Goal: Transaction & Acquisition: Purchase product/service

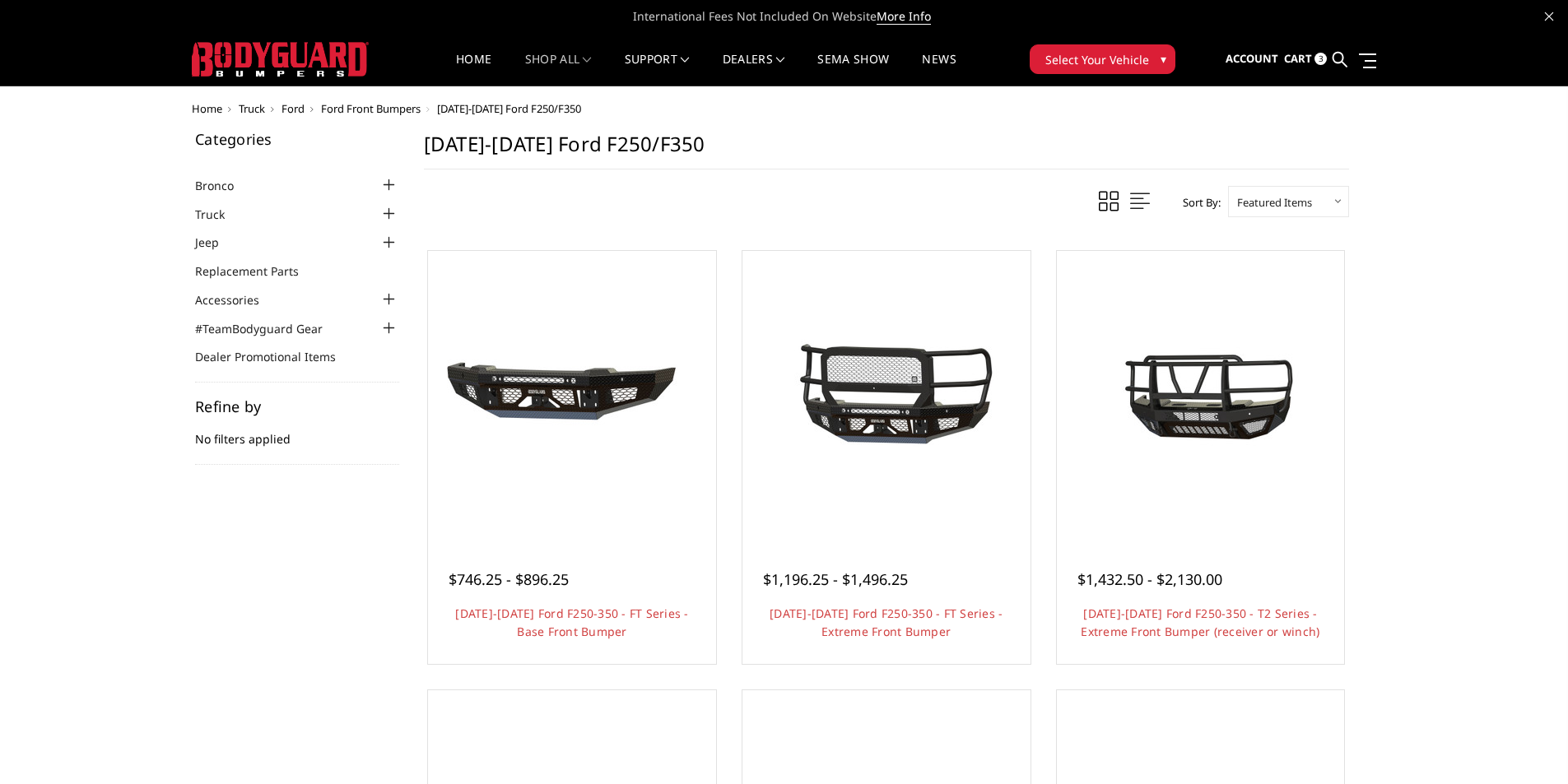
click at [1302, 61] on span "Cart" at bounding box center [1298, 58] width 28 height 15
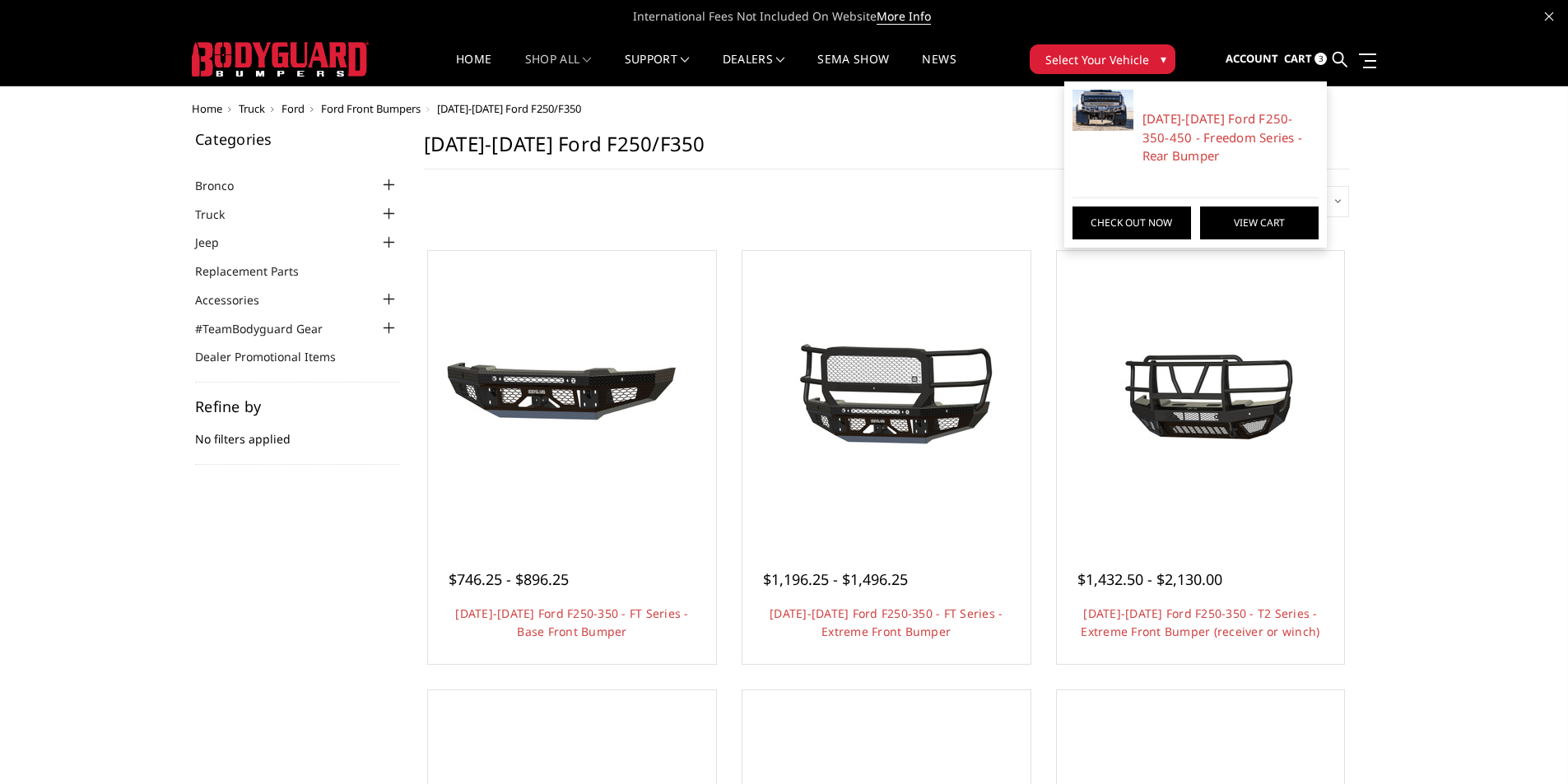
click at [1238, 207] on link "View Cart" at bounding box center [1260, 222] width 119 height 33
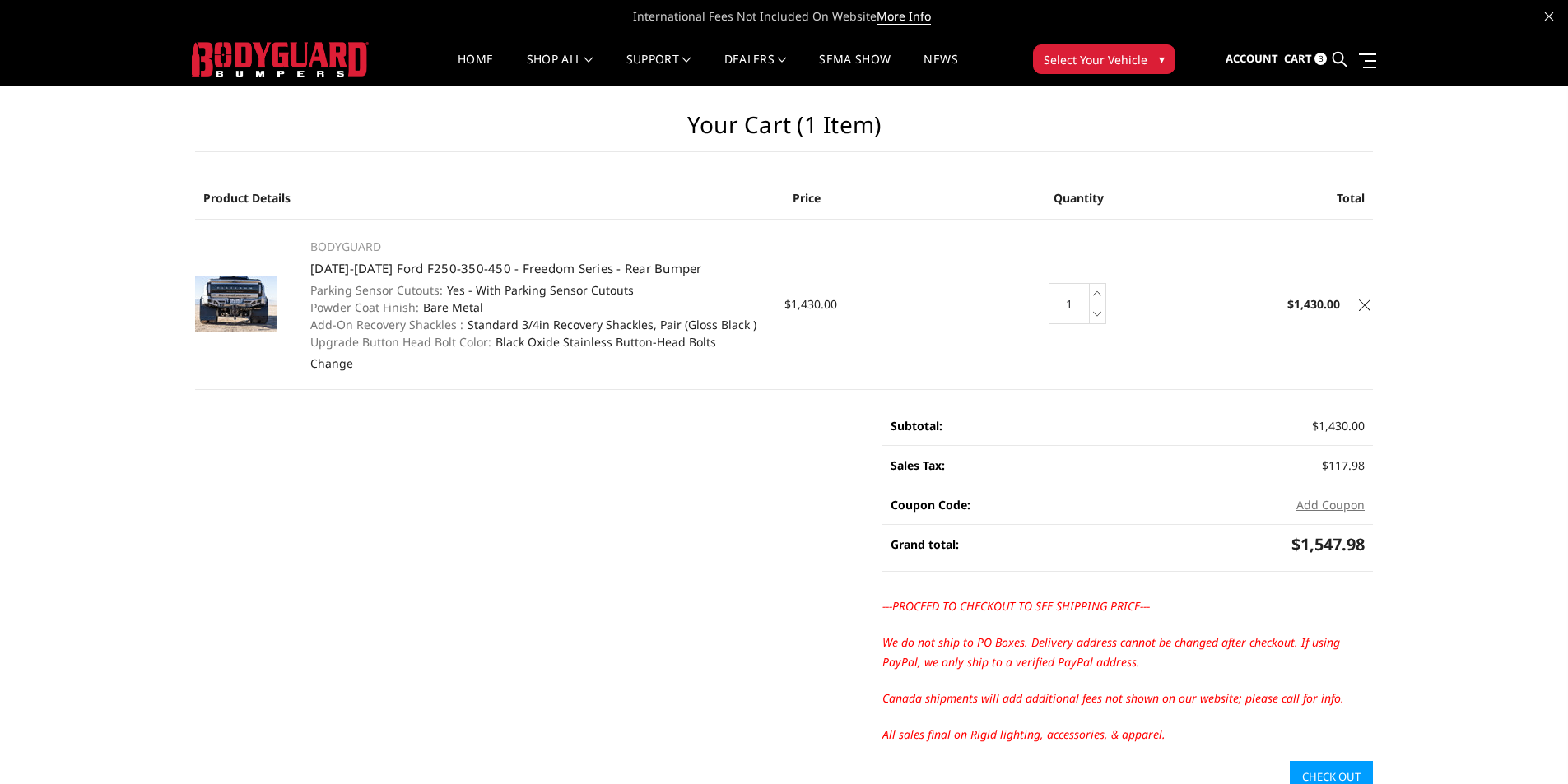
click at [1305, 59] on span "Cart" at bounding box center [1298, 58] width 28 height 15
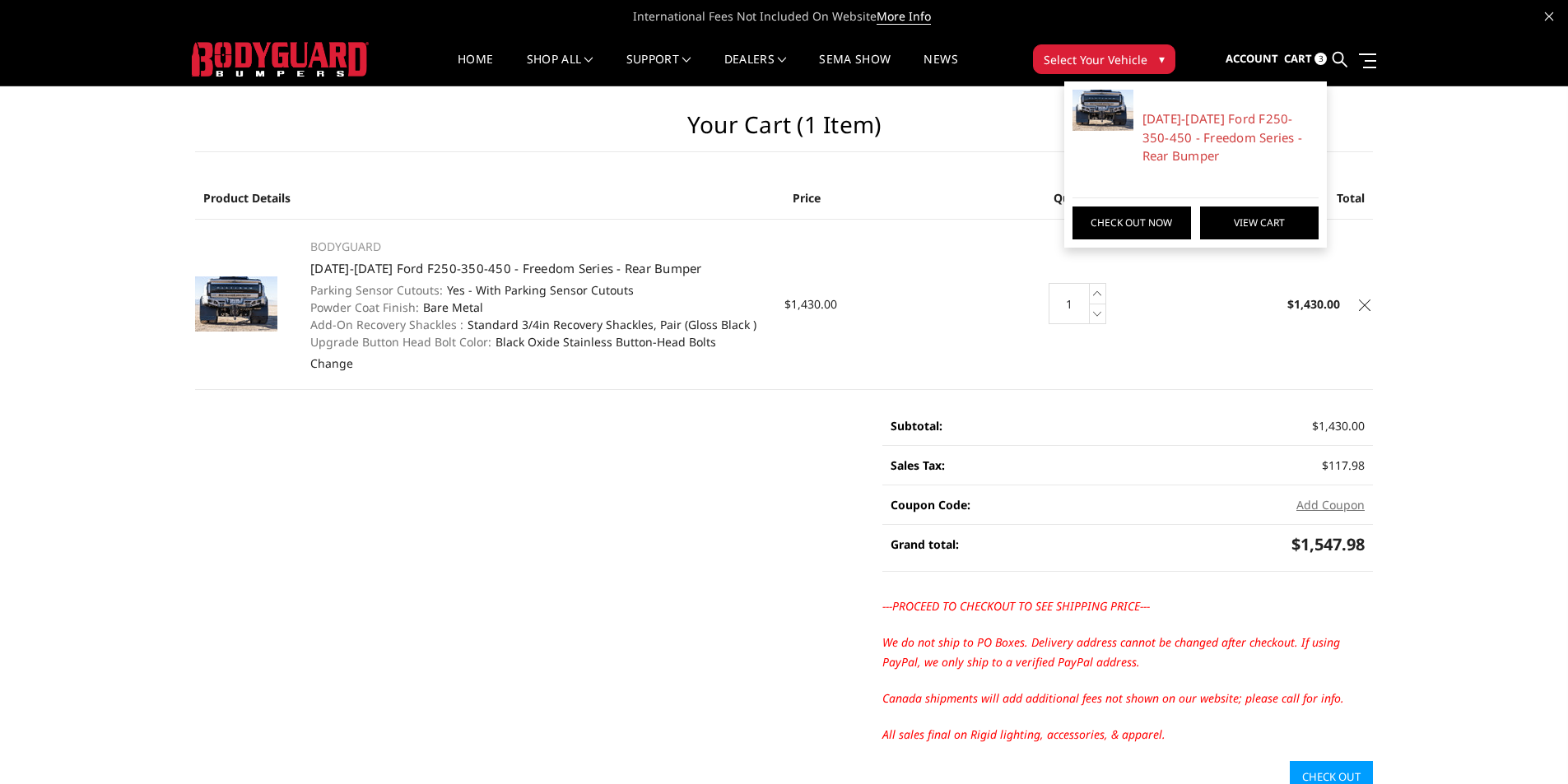
click at [1244, 223] on link "View Cart" at bounding box center [1260, 222] width 119 height 33
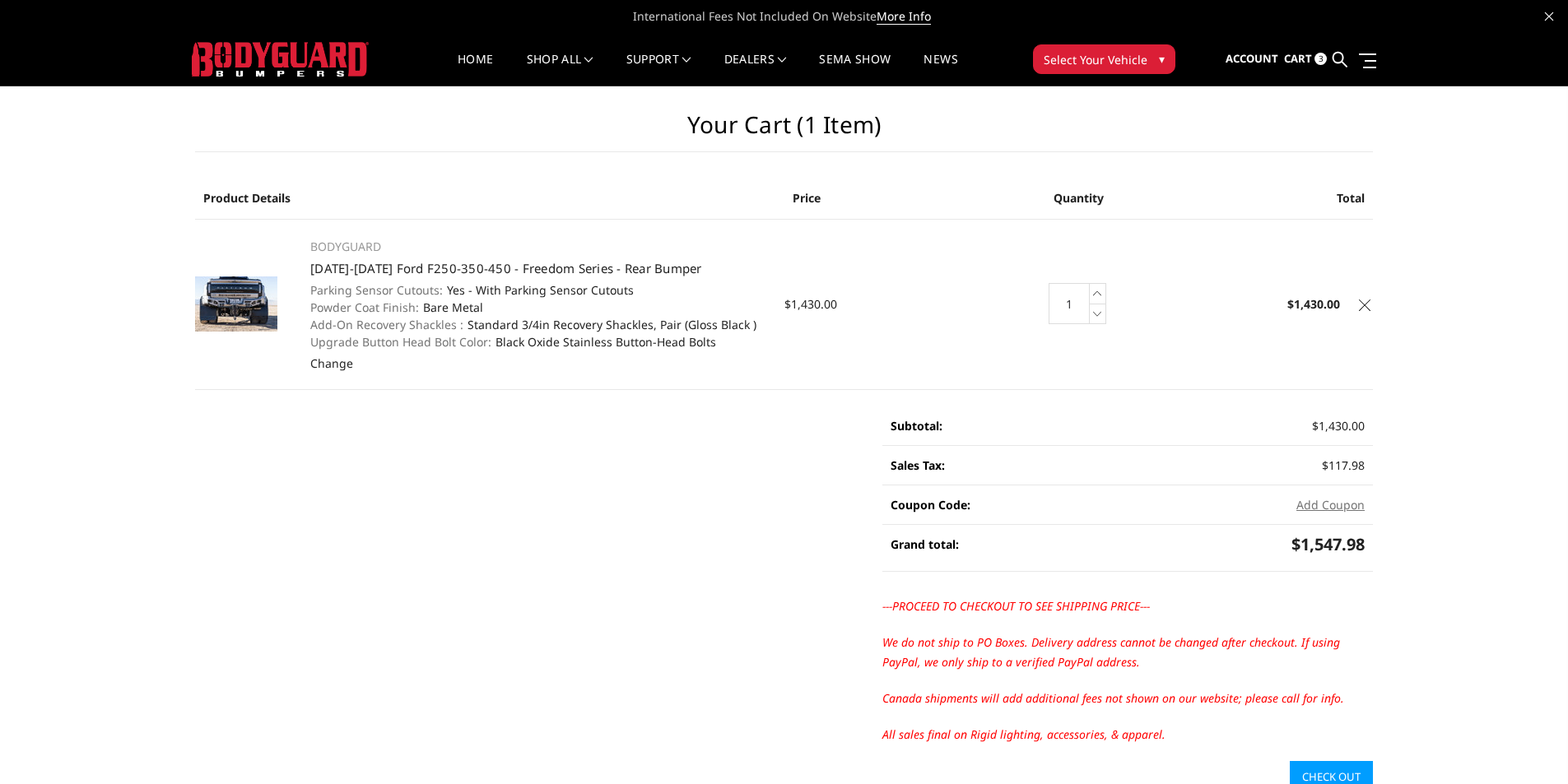
click at [1084, 60] on span "Select Your Vehicle" at bounding box center [1096, 59] width 104 height 17
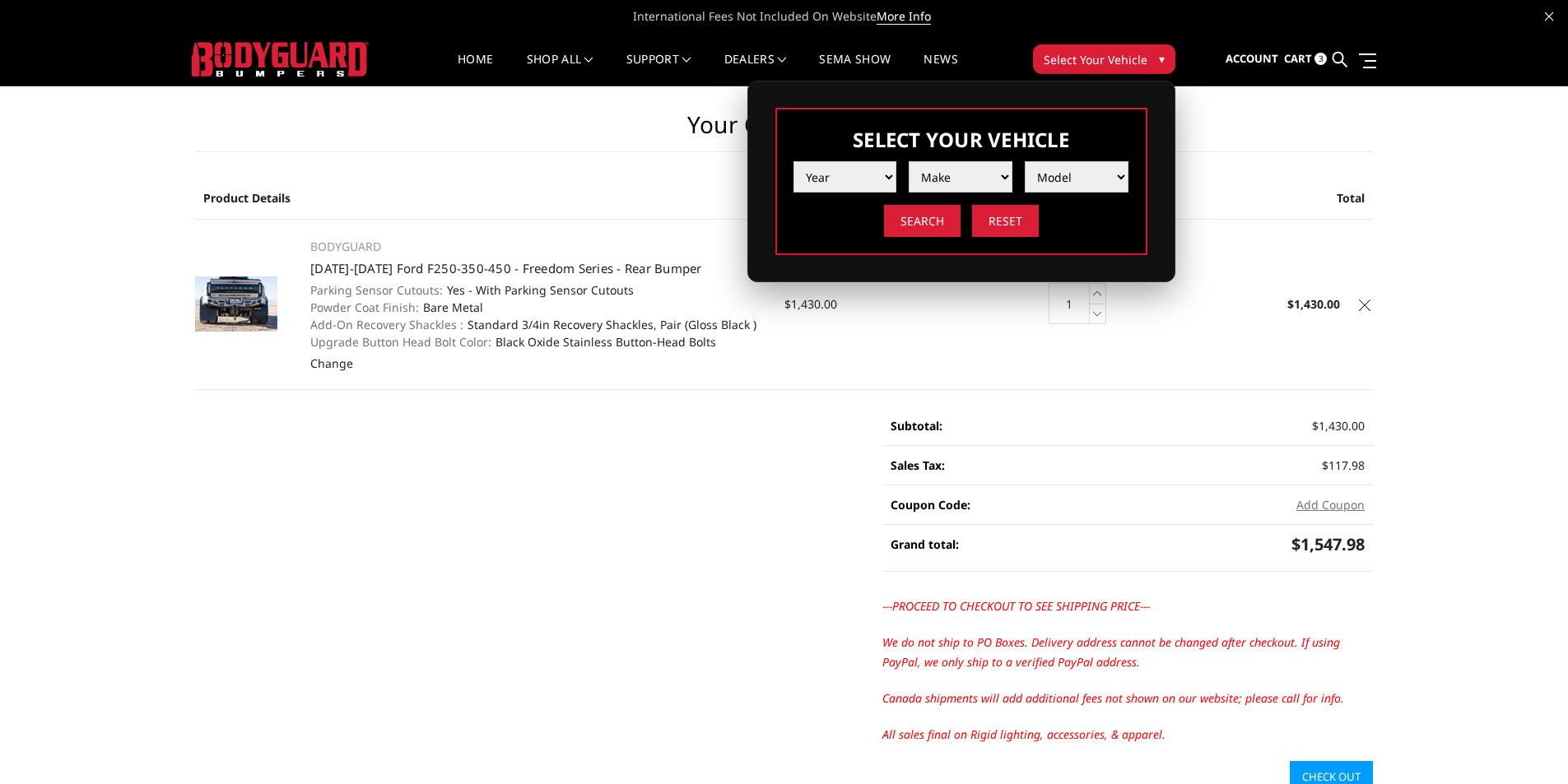
click at [1084, 60] on span "Select Your Vehicle" at bounding box center [1096, 59] width 104 height 17
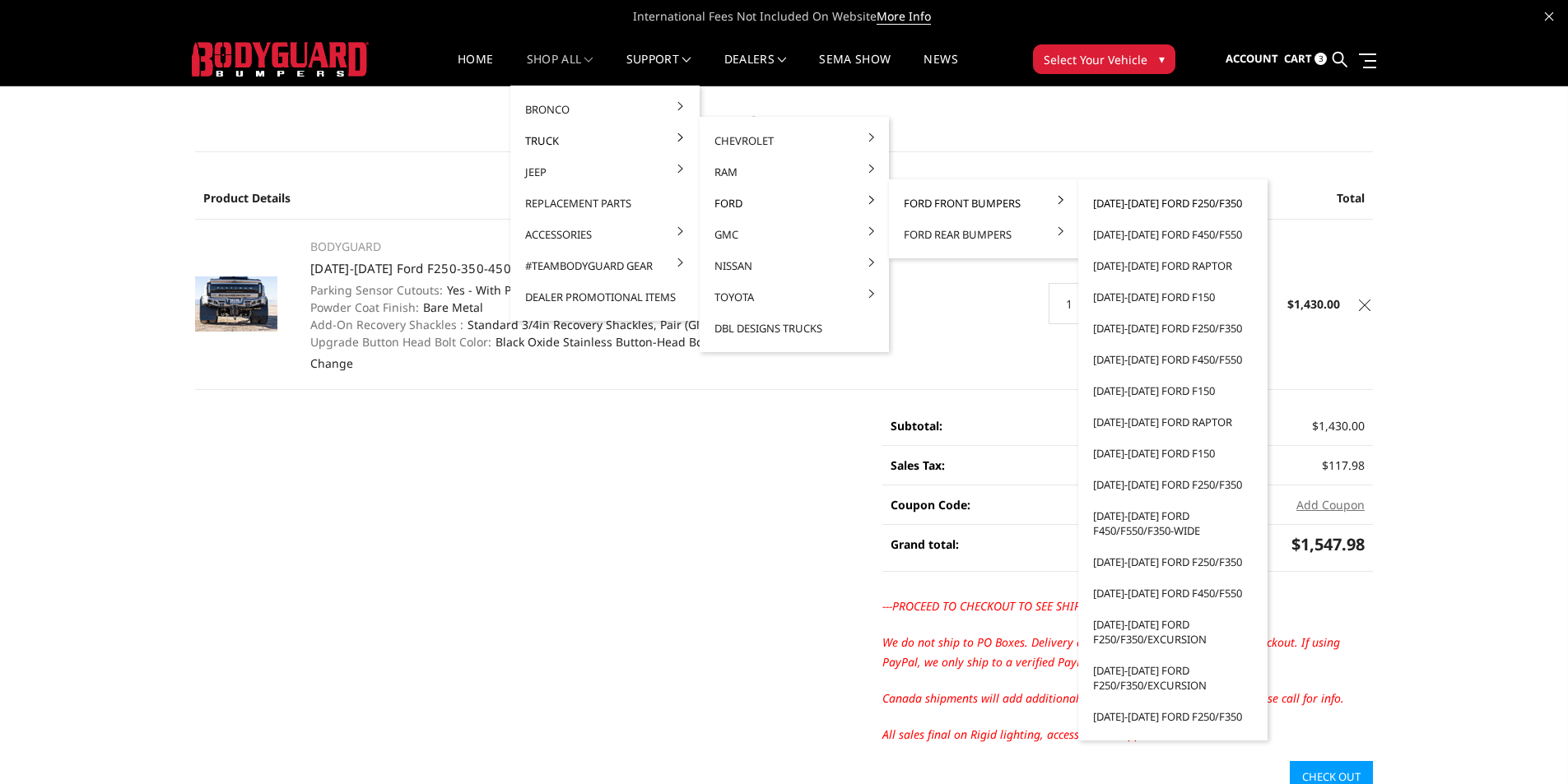
click at [1123, 204] on link "[DATE]-[DATE] Ford F250/F350" at bounding box center [1173, 203] width 176 height 31
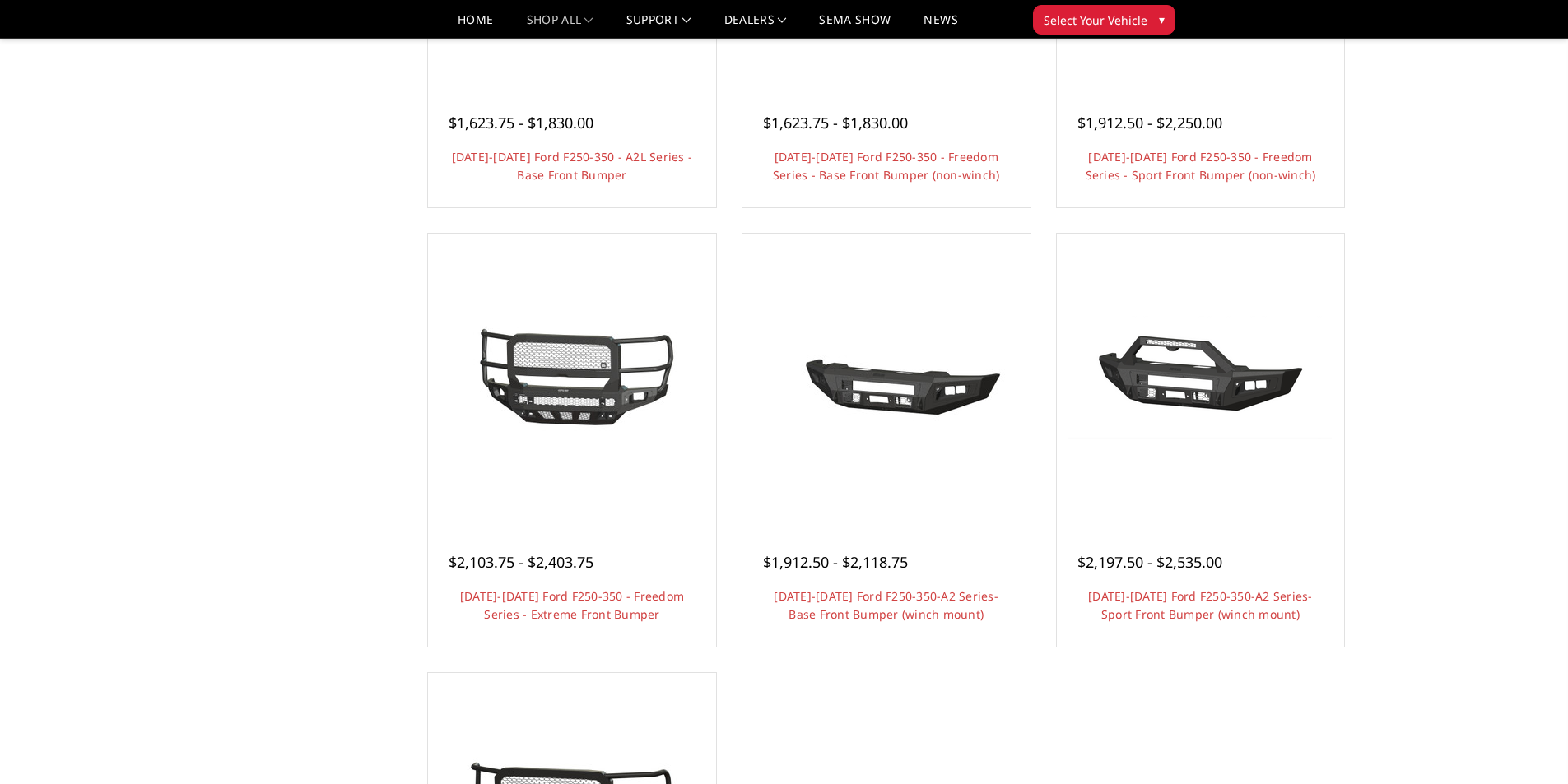
scroll to position [869, 0]
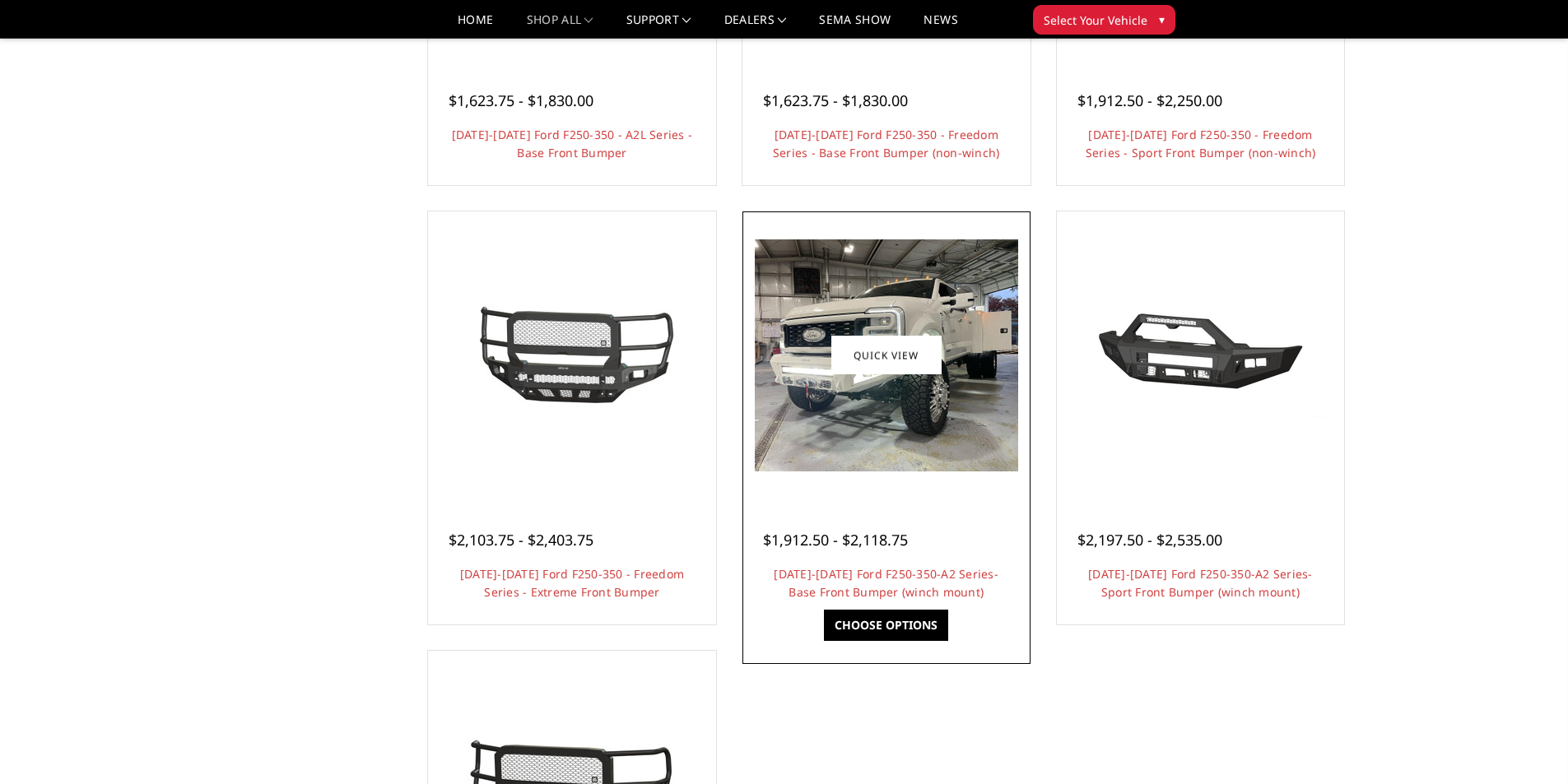
click at [808, 399] on img at bounding box center [885, 355] width 263 height 232
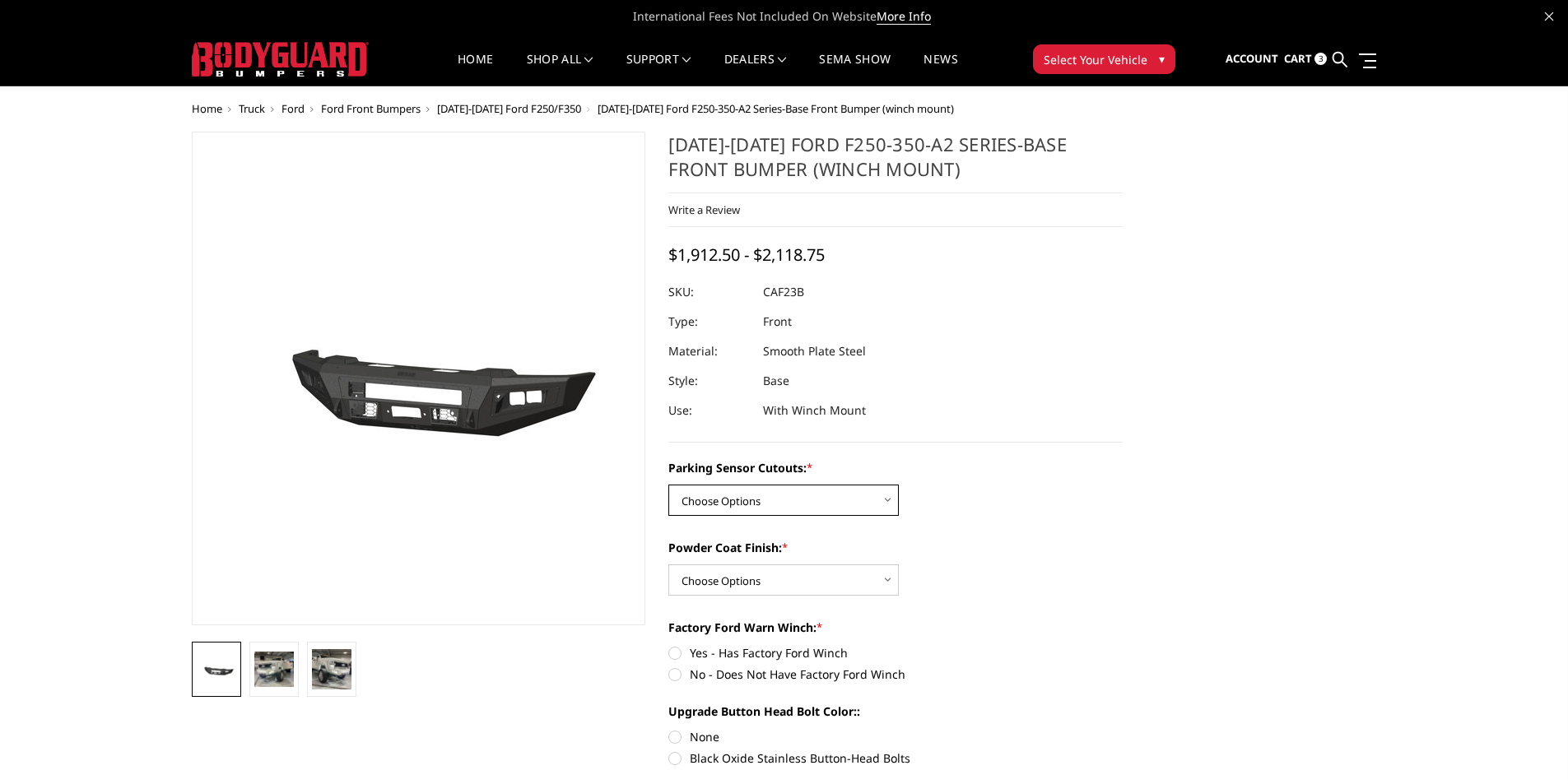
click at [845, 486] on select "Choose Options No-Without Parking Sensor Cutouts Yes-With Parking Sensor Cutouts" at bounding box center [784, 499] width 230 height 31
select select "2399"
click at [668, 484] on select "Choose Options No-Without Parking Sensor Cutouts Yes-With Parking Sensor Cutouts" at bounding box center [784, 499] width 230 height 31
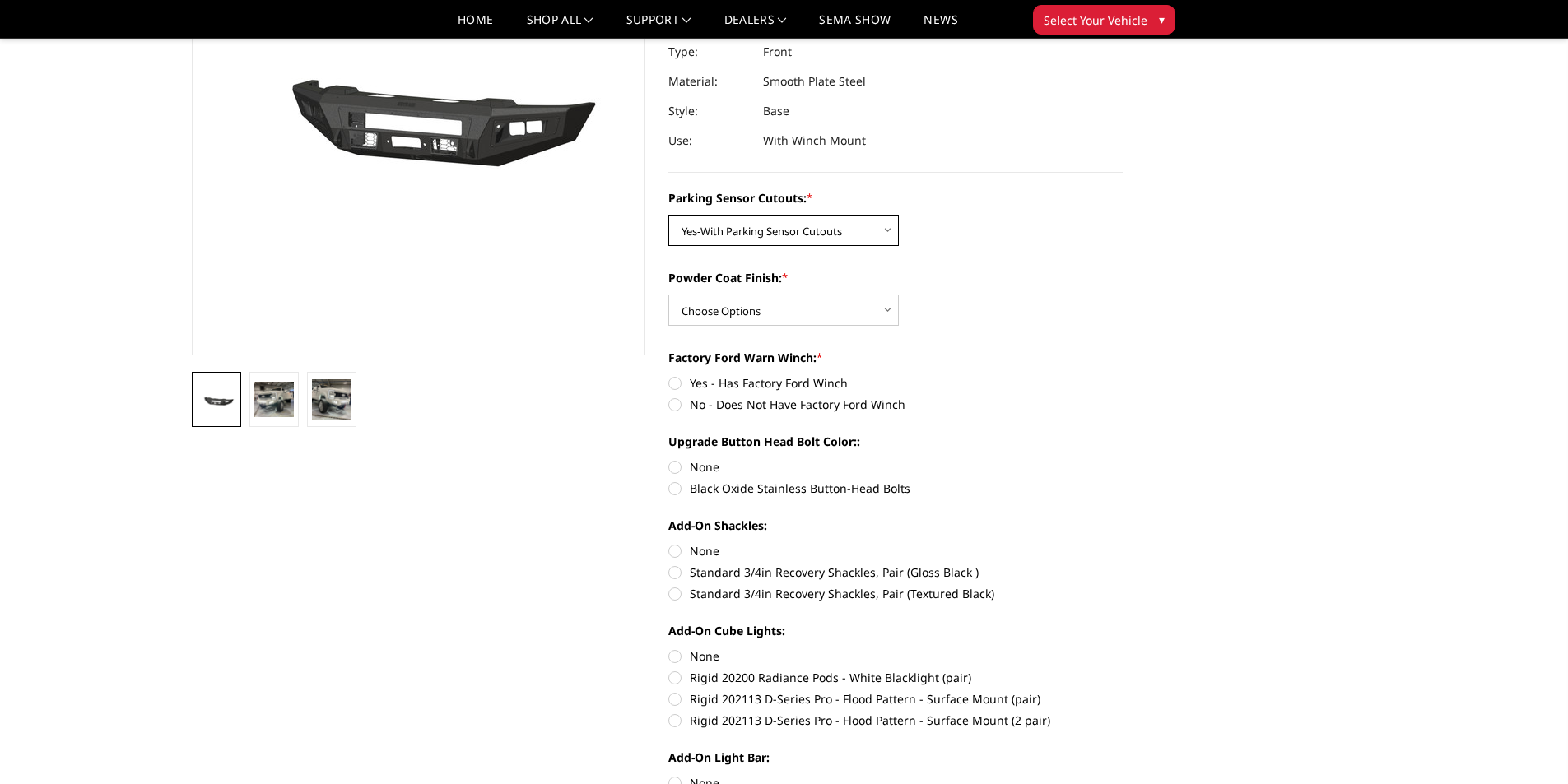
scroll to position [275, 0]
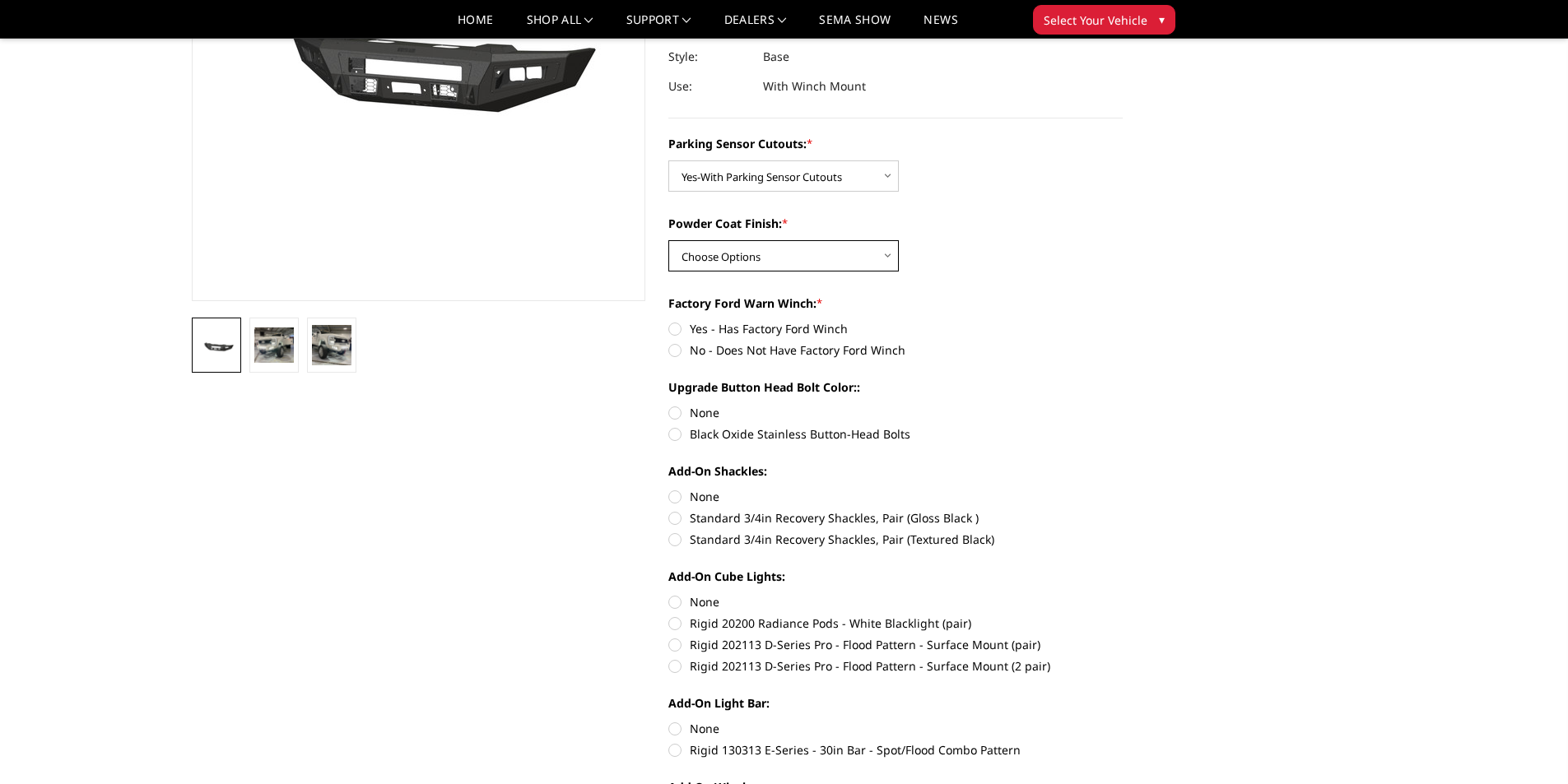
click at [762, 253] on select "Choose Options Bare Metal Textured Black Powder Coat" at bounding box center [784, 255] width 230 height 31
select select "2400"
click at [668, 240] on select "Choose Options Bare Metal Textured Black Powder Coat" at bounding box center [784, 255] width 230 height 31
click at [754, 351] on label "No - Does Not Have Factory Ford Winch" at bounding box center [896, 350] width 454 height 17
click at [1123, 320] on input "No - Does Not Have Factory Ford Winch" at bounding box center [1123, 320] width 1 height 1
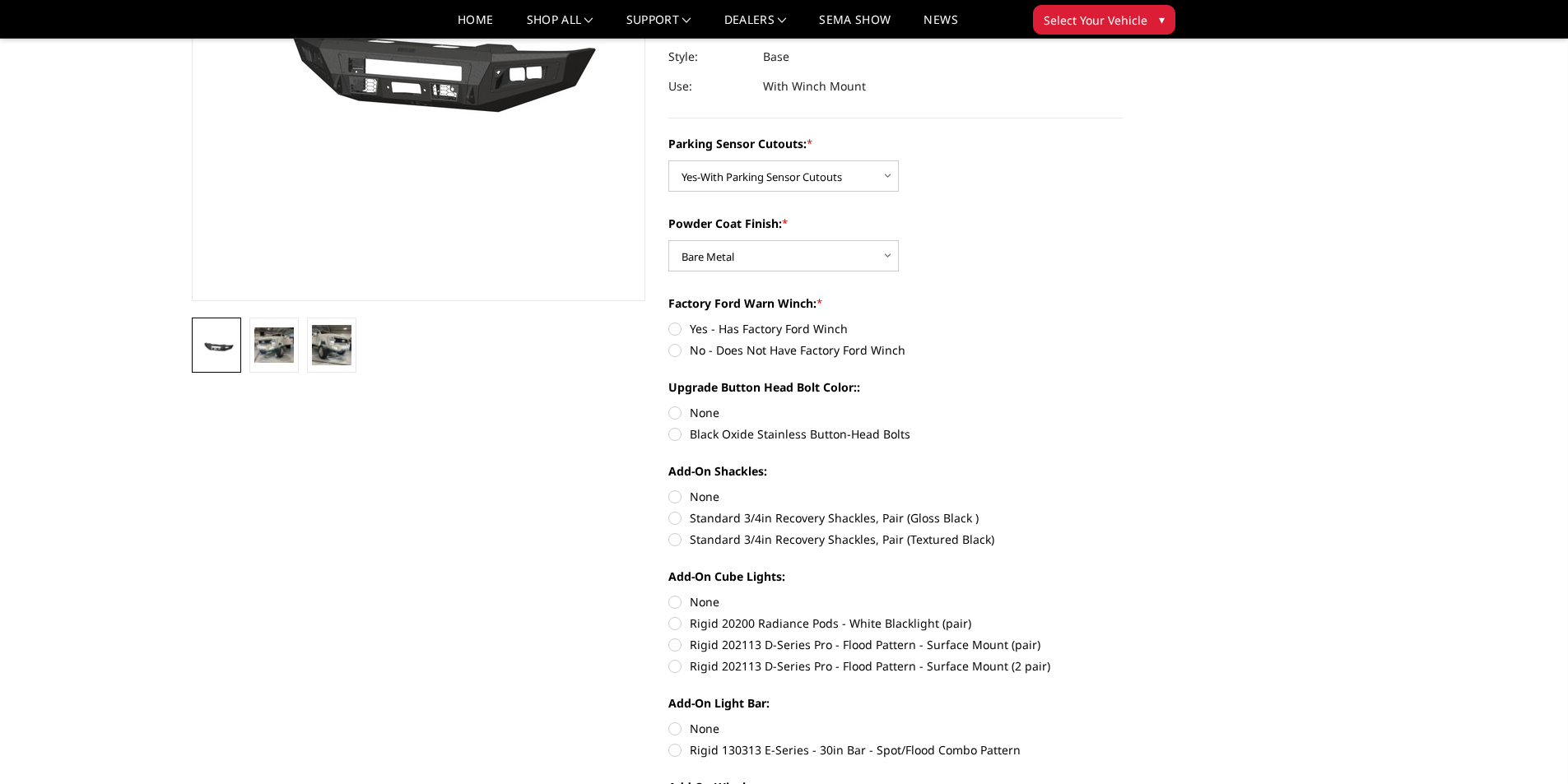
radio input "true"
click at [720, 436] on label "Black Oxide Stainless Button-Head Bolts" at bounding box center [896, 433] width 454 height 17
click at [1123, 404] on input "Black Oxide Stainless Button-Head Bolts" at bounding box center [1123, 404] width 1 height 1
radio input "true"
click at [766, 514] on label "Standard 3/4in Recovery Shackles, Pair (Gloss Black )" at bounding box center [896, 517] width 454 height 17
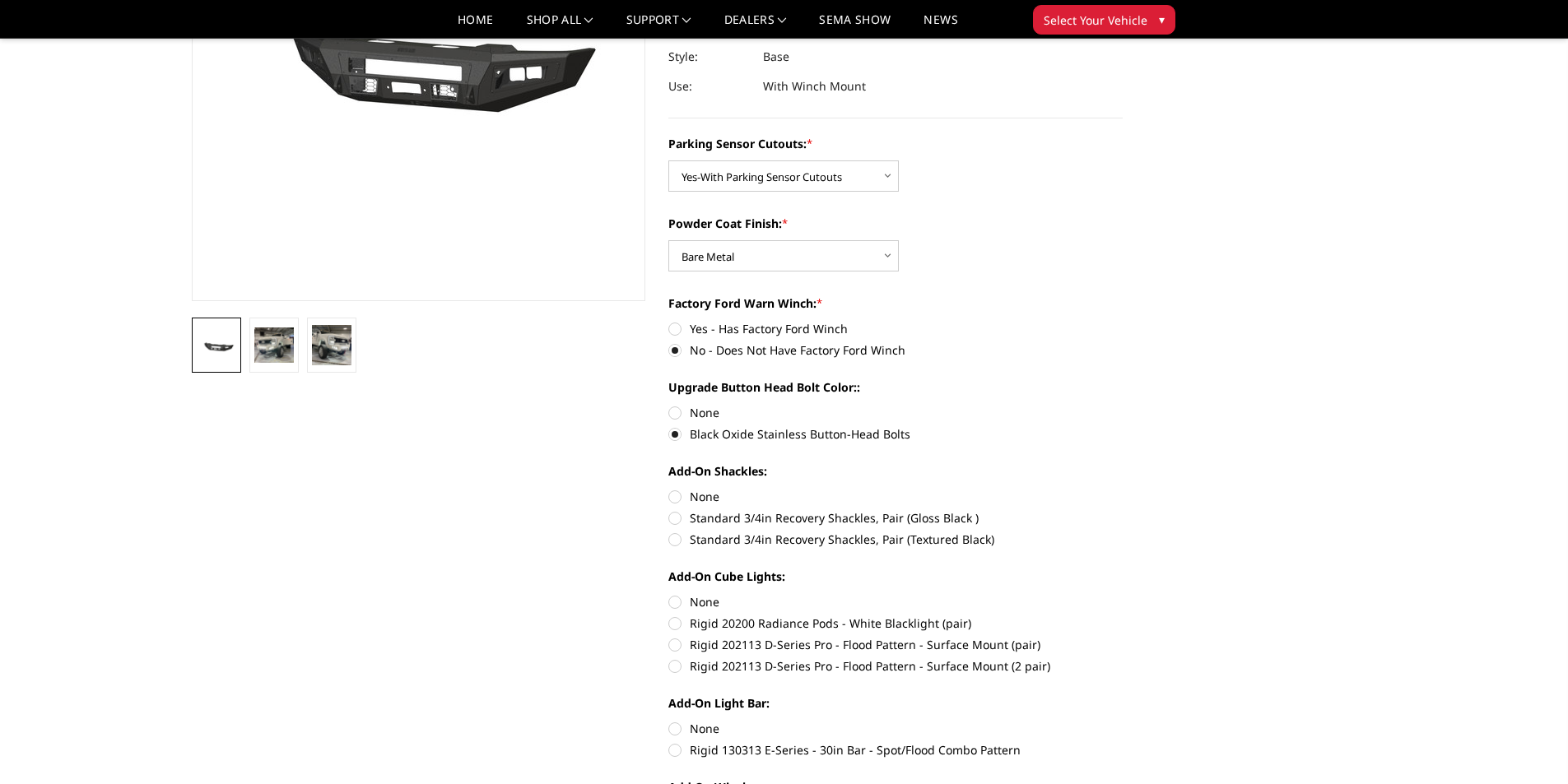
click at [1123, 489] on input "Standard 3/4in Recovery Shackles, Pair (Gloss Black )" at bounding box center [1123, 488] width 1 height 1
radio input "true"
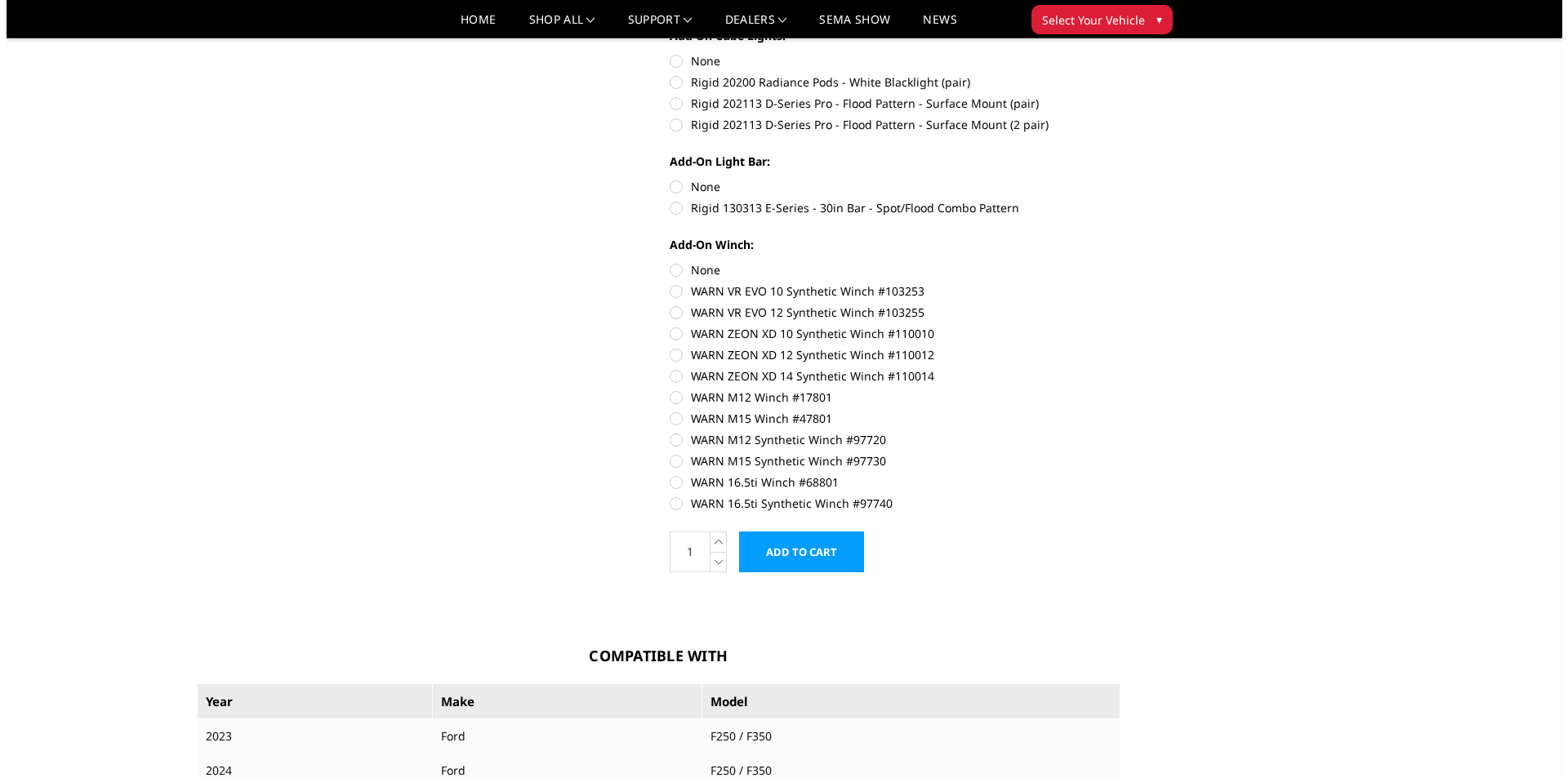
scroll to position [832, 0]
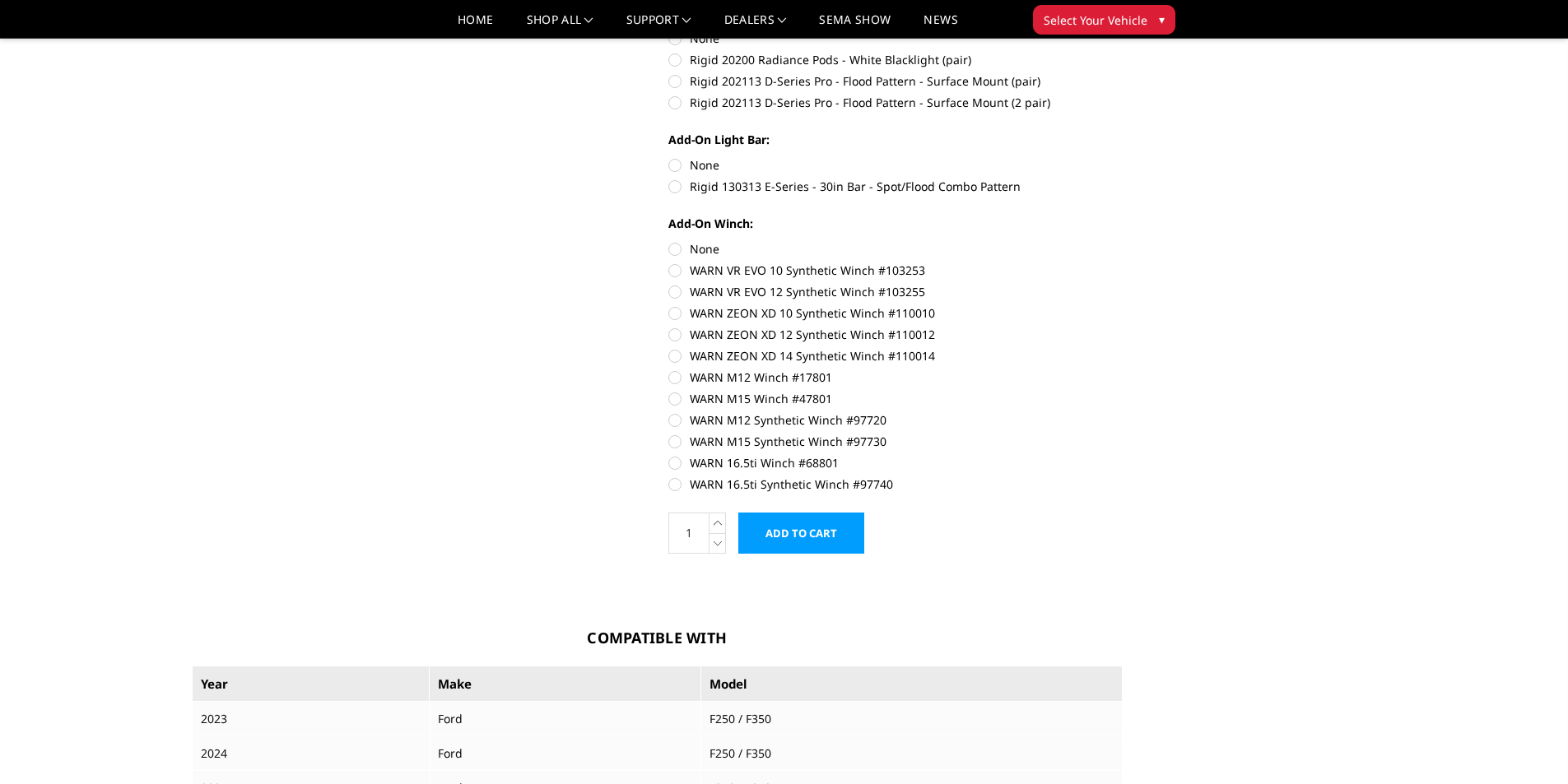
click at [786, 544] on input "Add to Cart" at bounding box center [801, 533] width 126 height 41
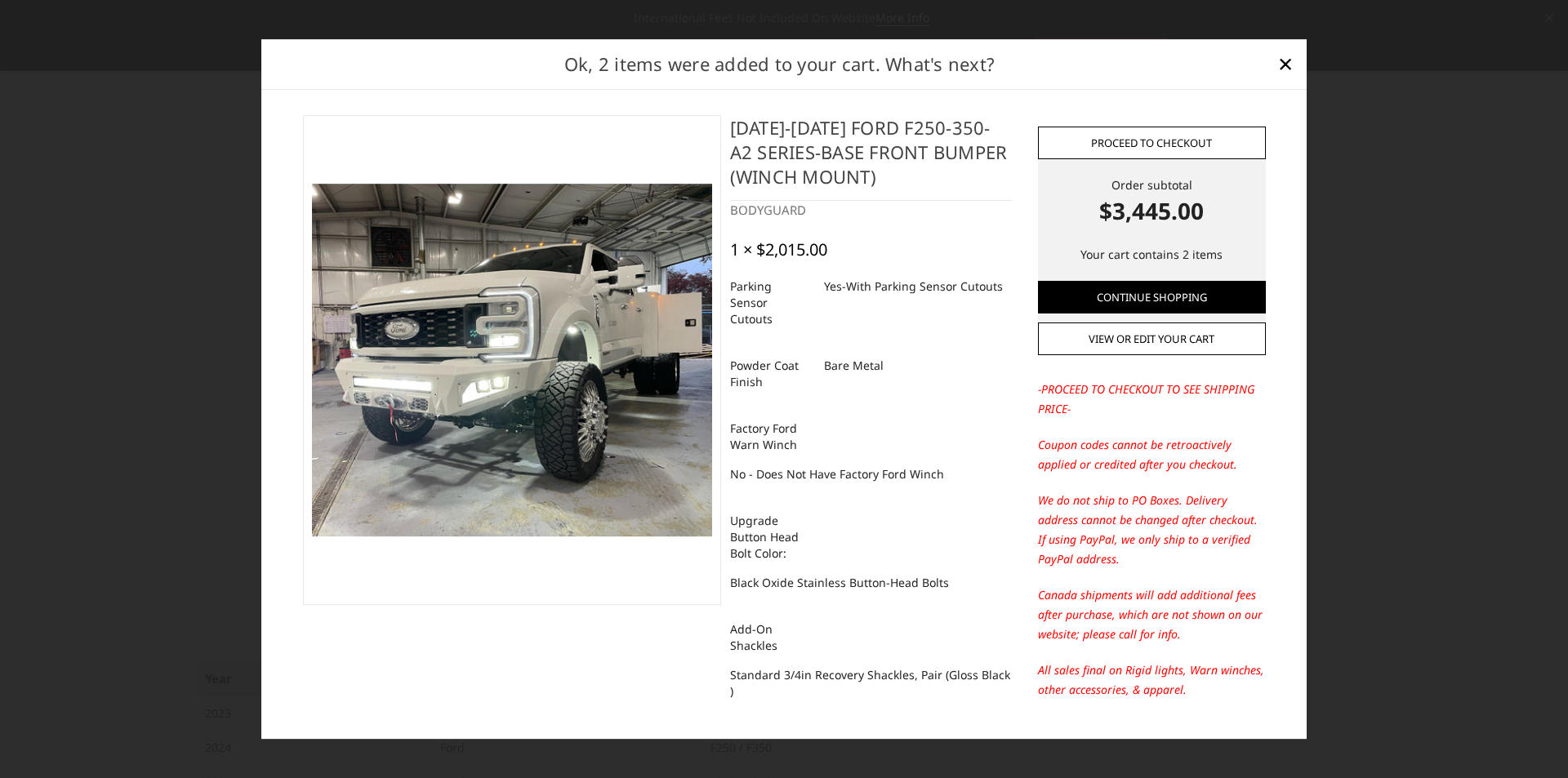
click at [1133, 152] on link "Proceed to checkout" at bounding box center [1153, 142] width 228 height 33
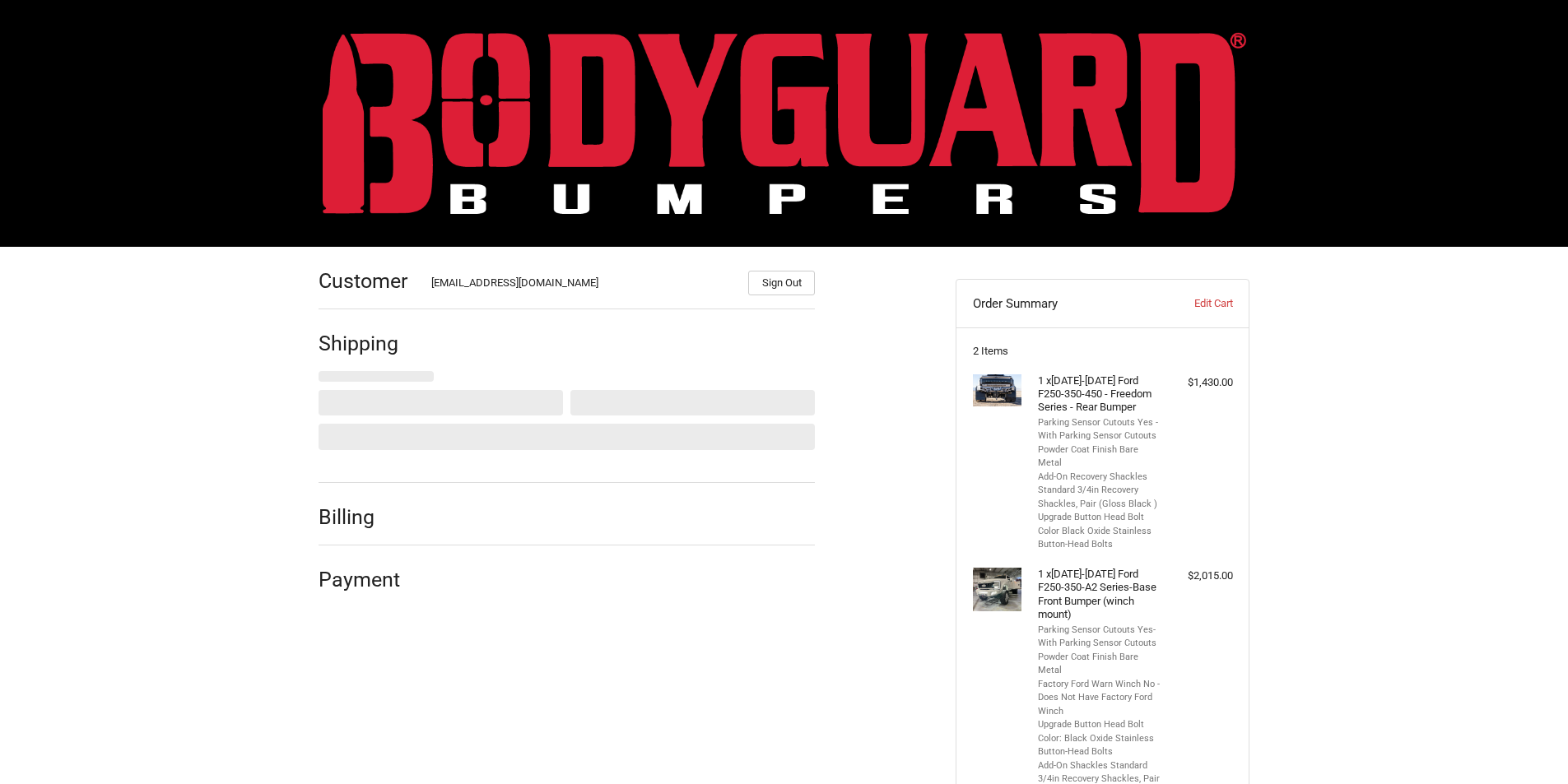
select select "US"
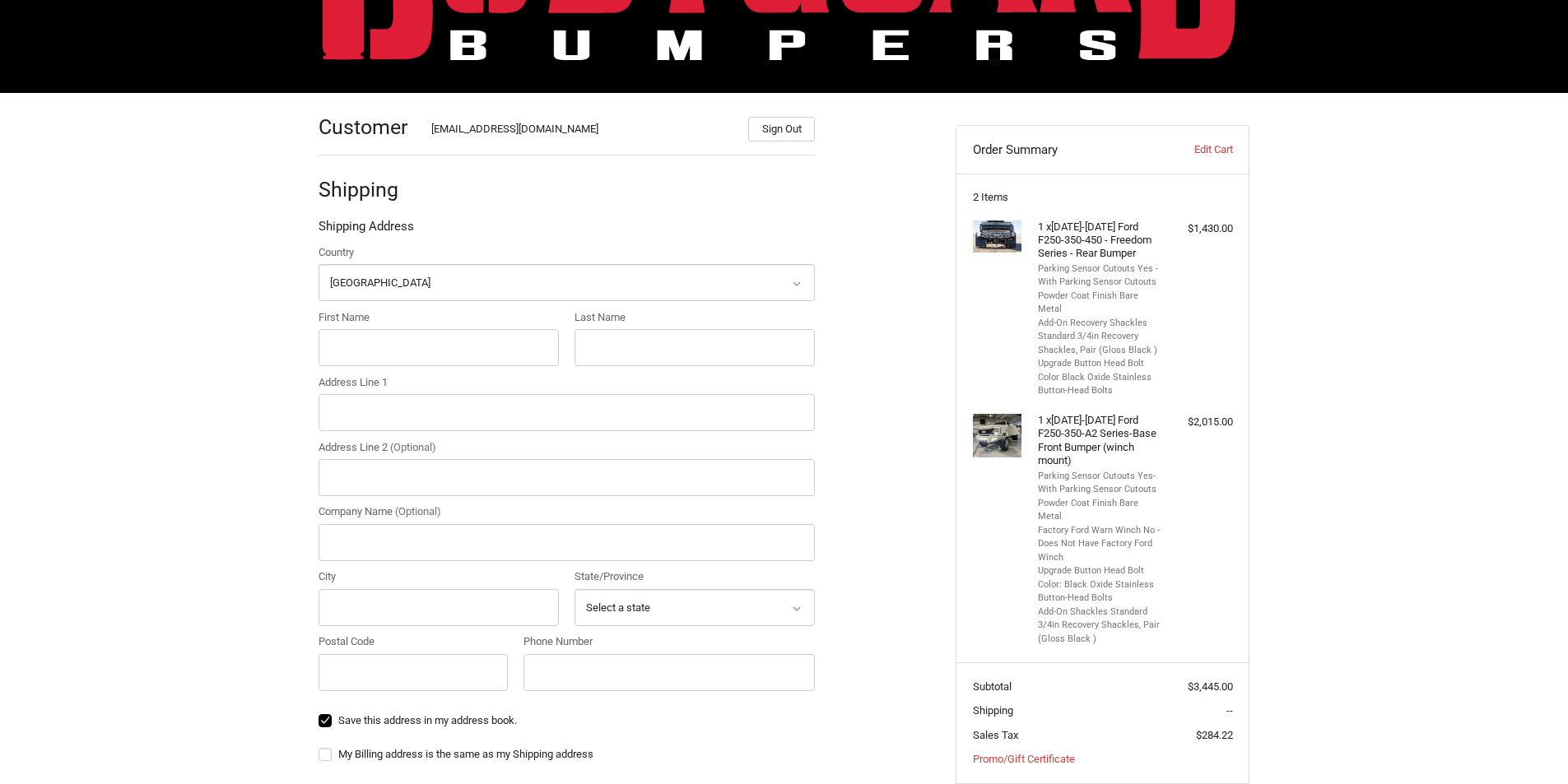
scroll to position [148, 0]
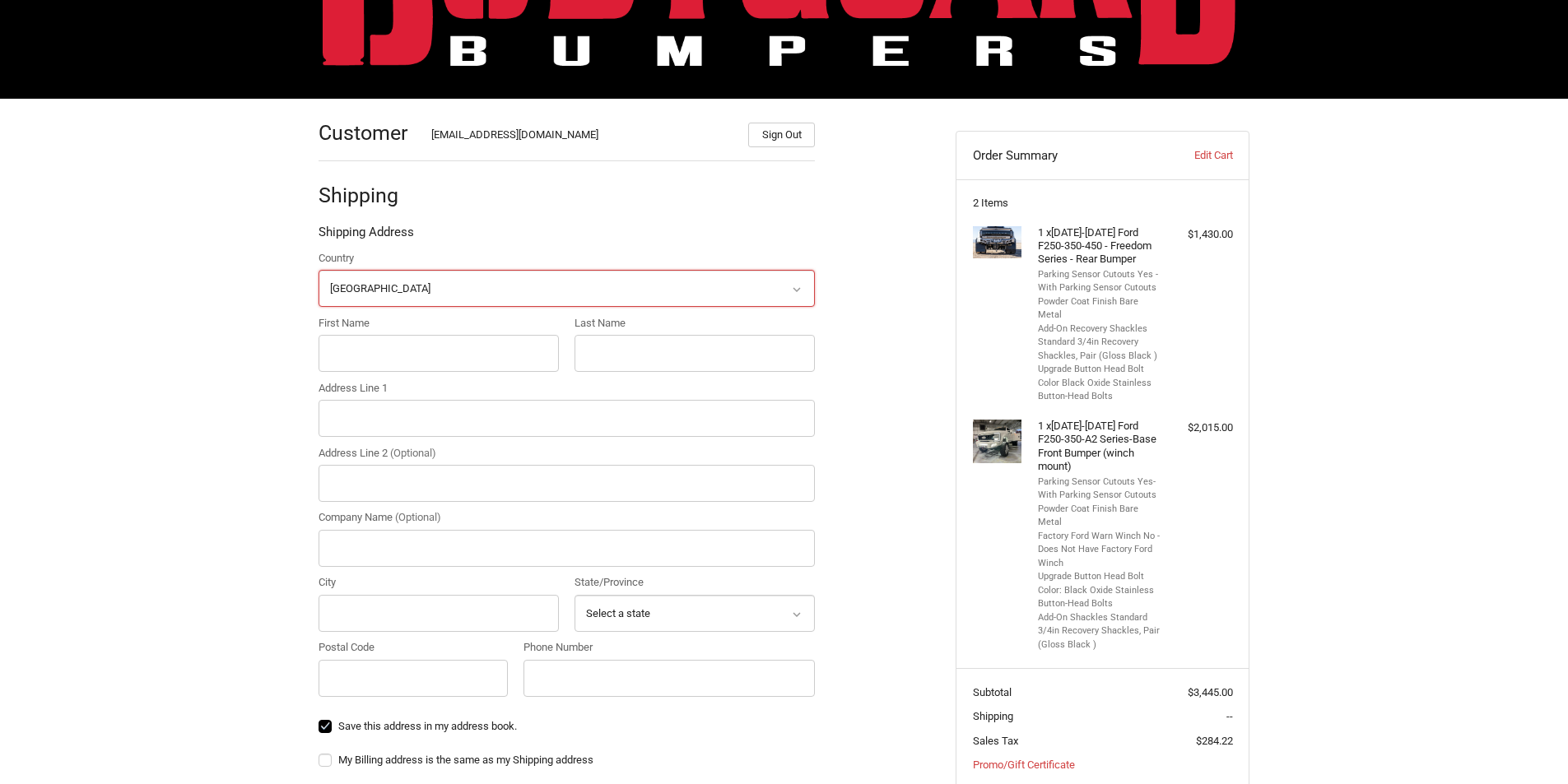
click at [603, 293] on select "Select a country Afghanistan Åland Islands Albania Algeria American Samoa Andor…" at bounding box center [567, 287] width 496 height 37
click at [474, 361] on input "First Name" at bounding box center [438, 352] width 240 height 37
type input "Timothy"
type input "Burkhart"
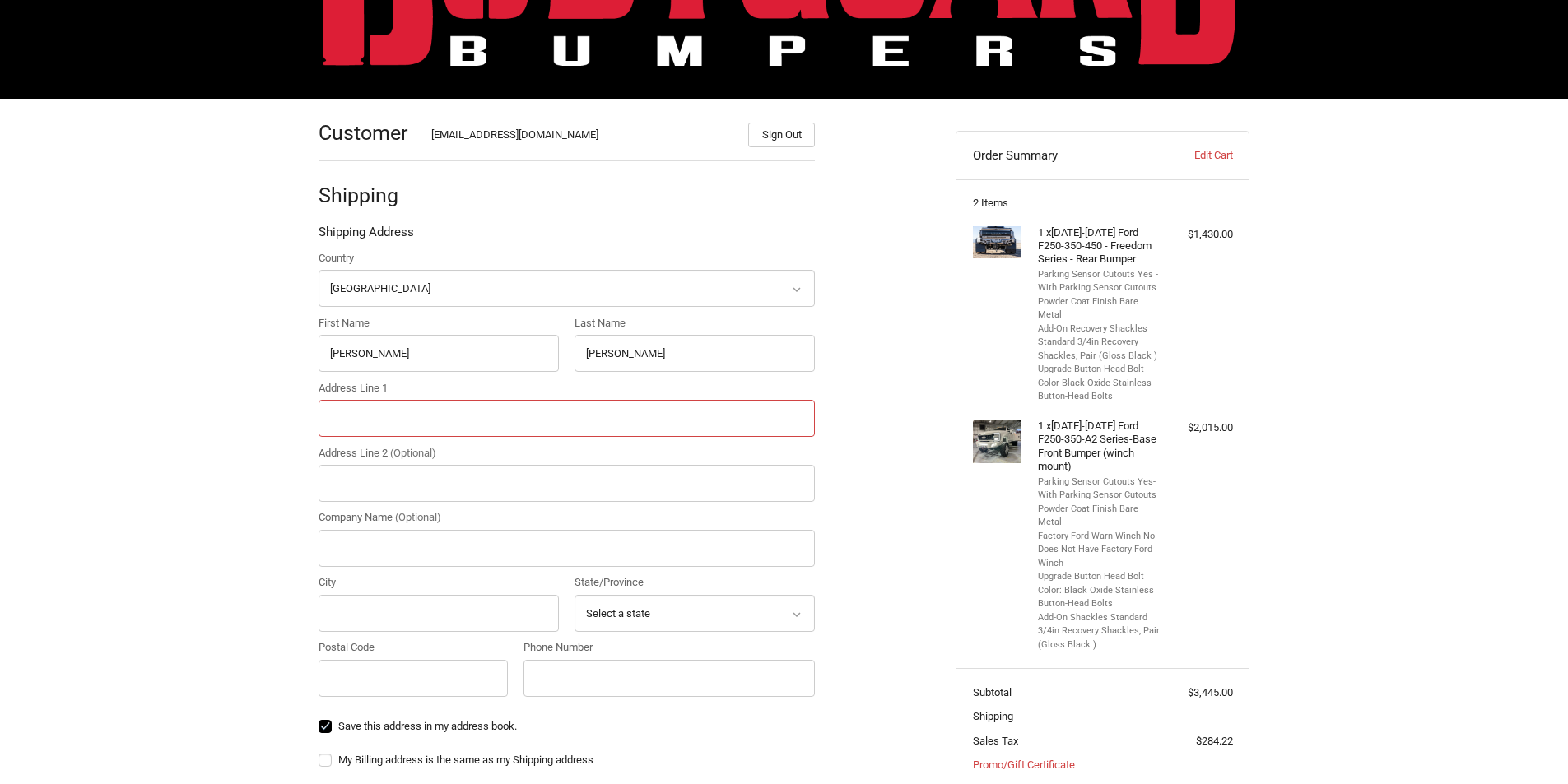
type input "411 North Goad Springs Road"
type input "Suite 106"
type input "Starwood Customs"
type input "Lowell"
select select "AR"
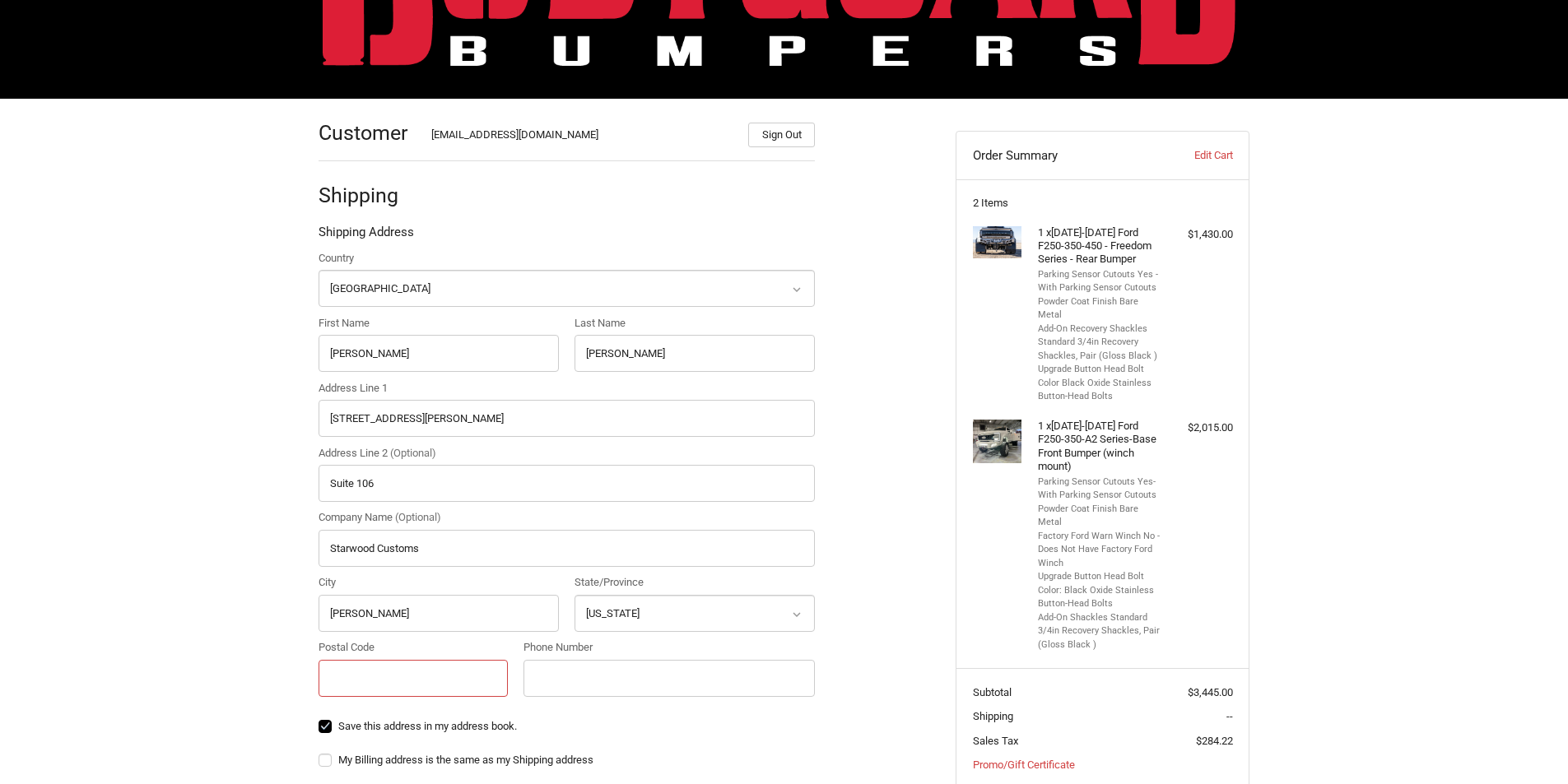
type input "72745"
type input "4797700611"
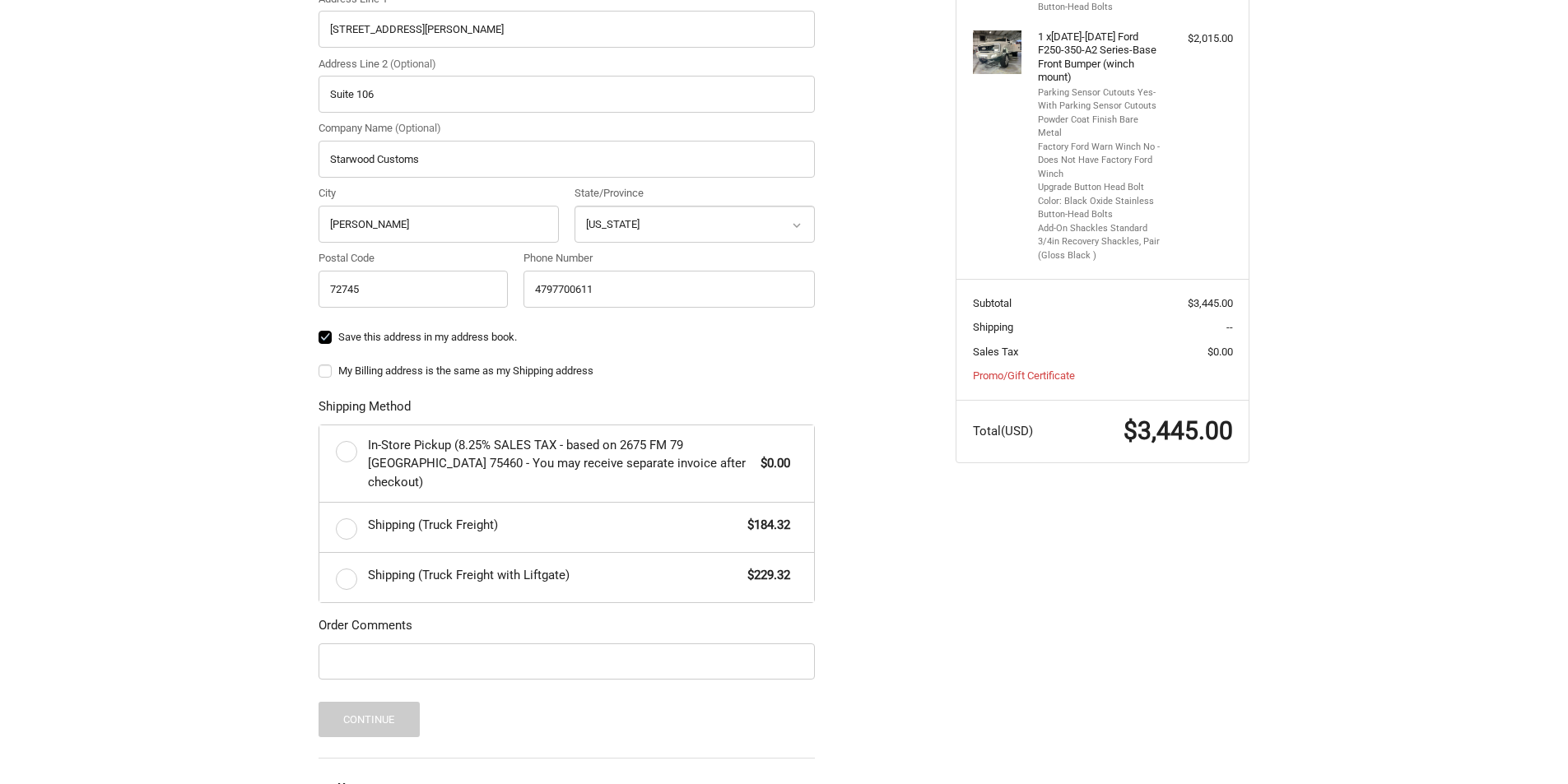
scroll to position [542, 0]
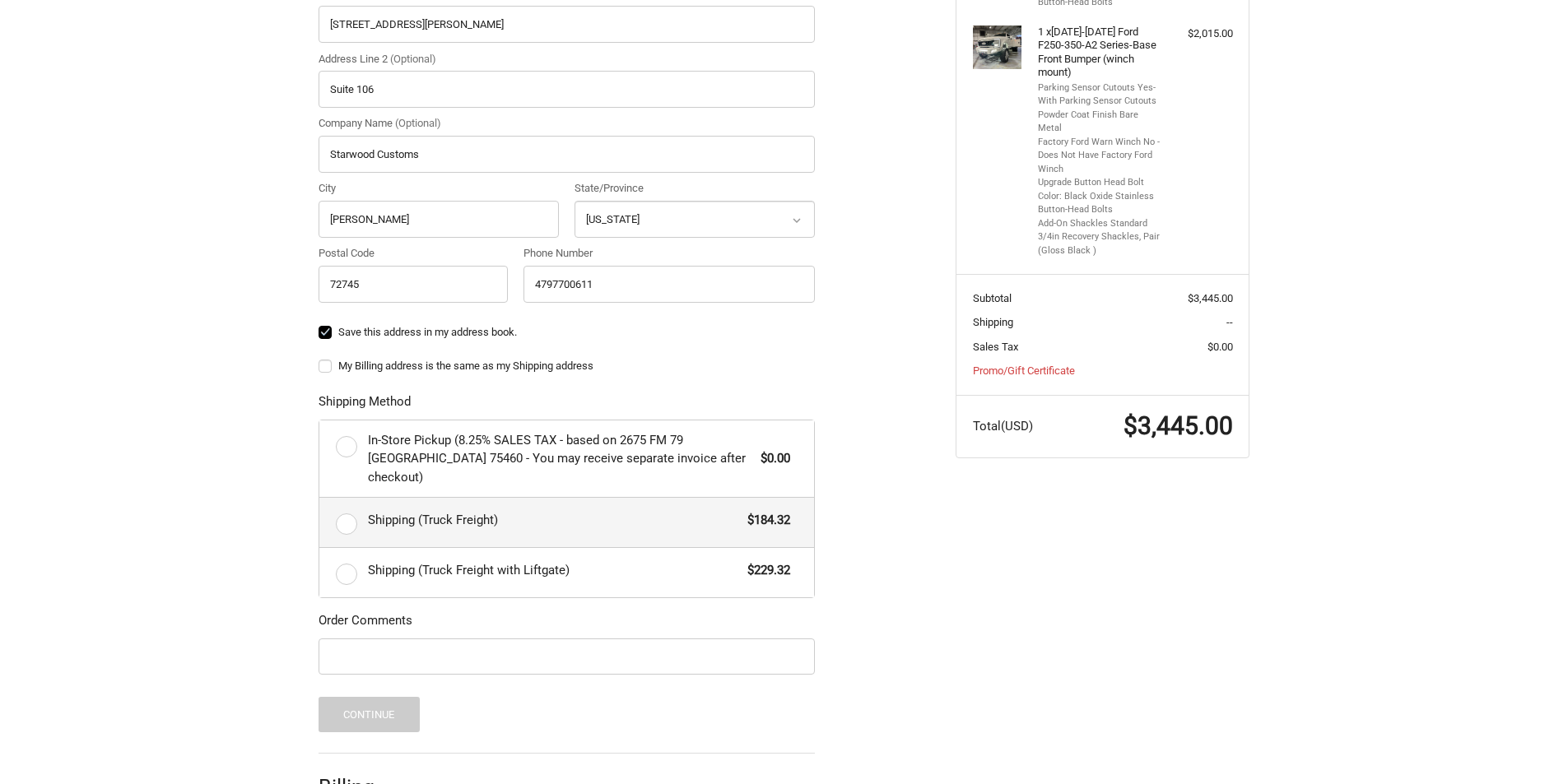
click at [423, 511] on div "Shipping (Truck Freight) $184.32" at bounding box center [579, 519] width 422 height 23
click at [321, 498] on input "Shipping (Truck Freight) $184.32" at bounding box center [320, 498] width 1 height 1
radio input "true"
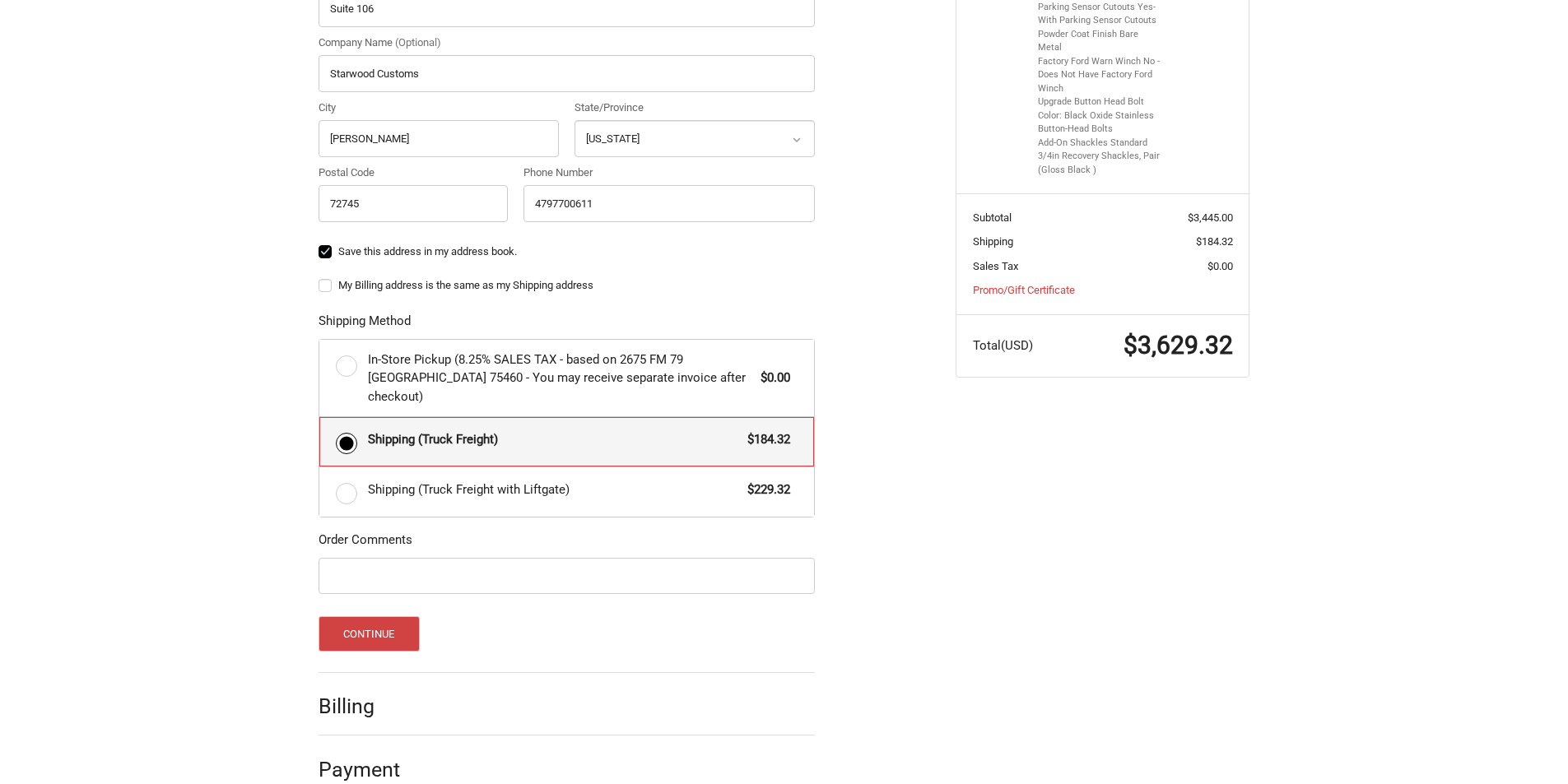
scroll to position [633, 0]
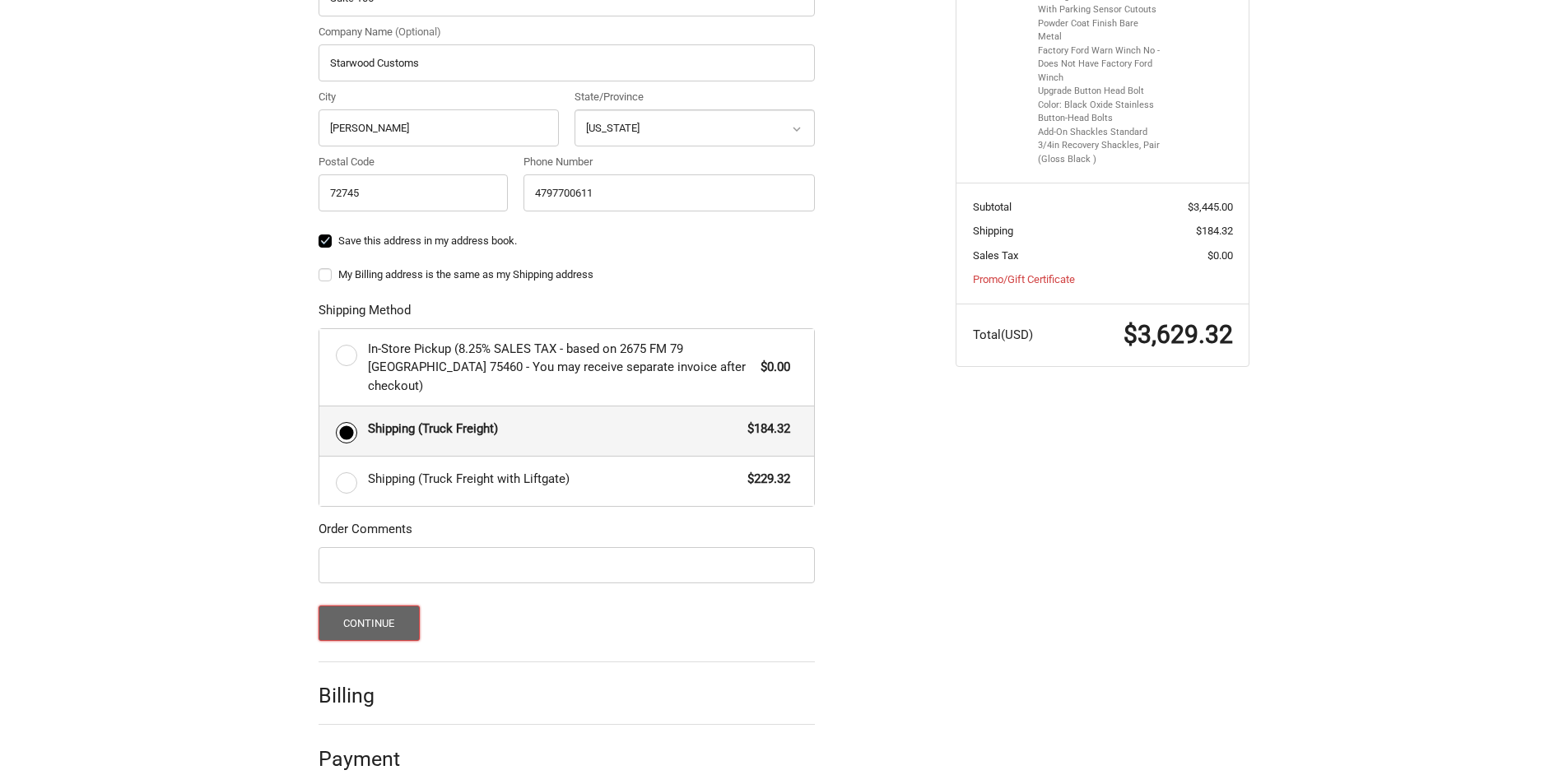
click at [371, 605] on button "Continue" at bounding box center [369, 623] width 101 height 36
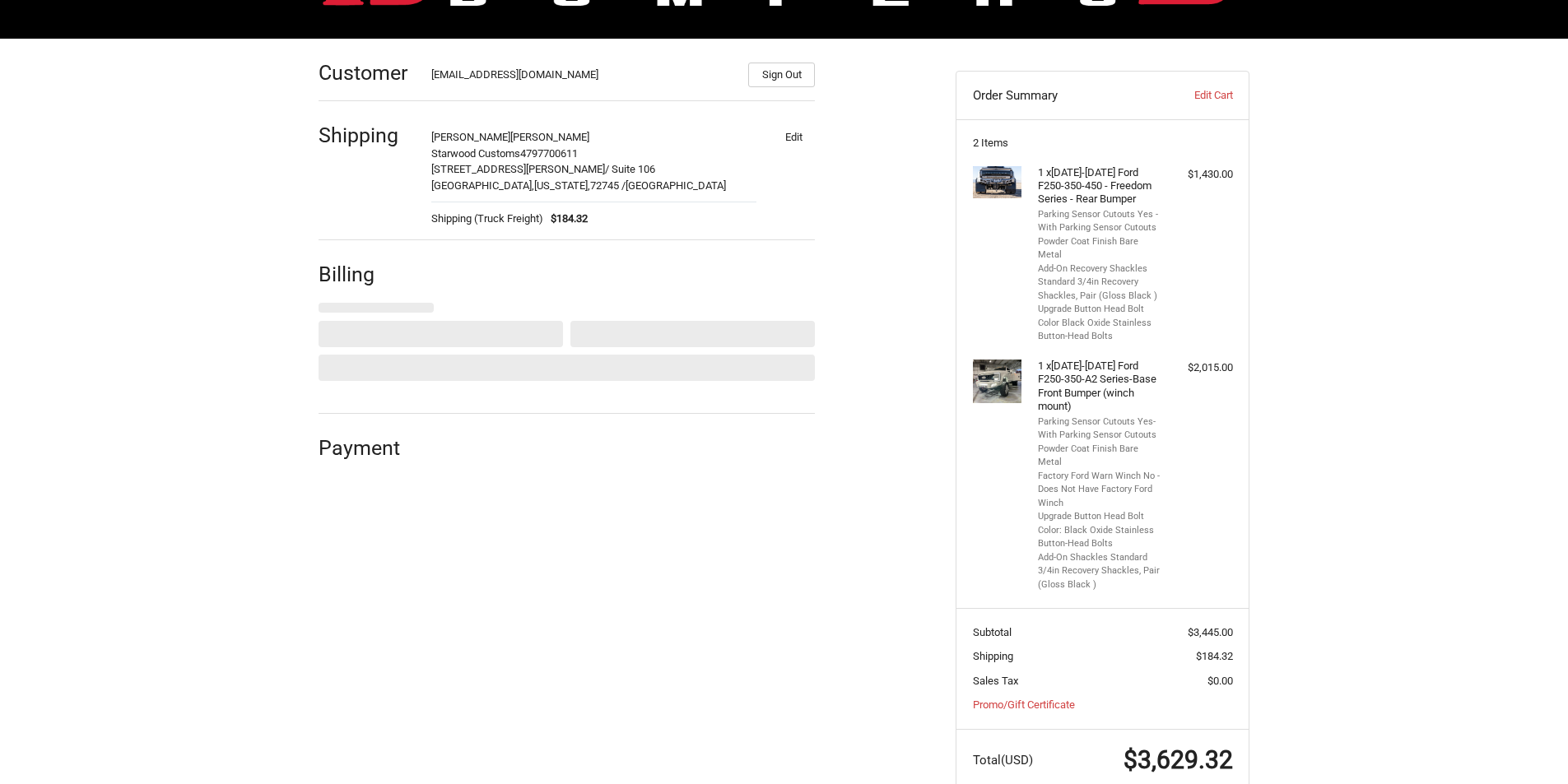
select select "US"
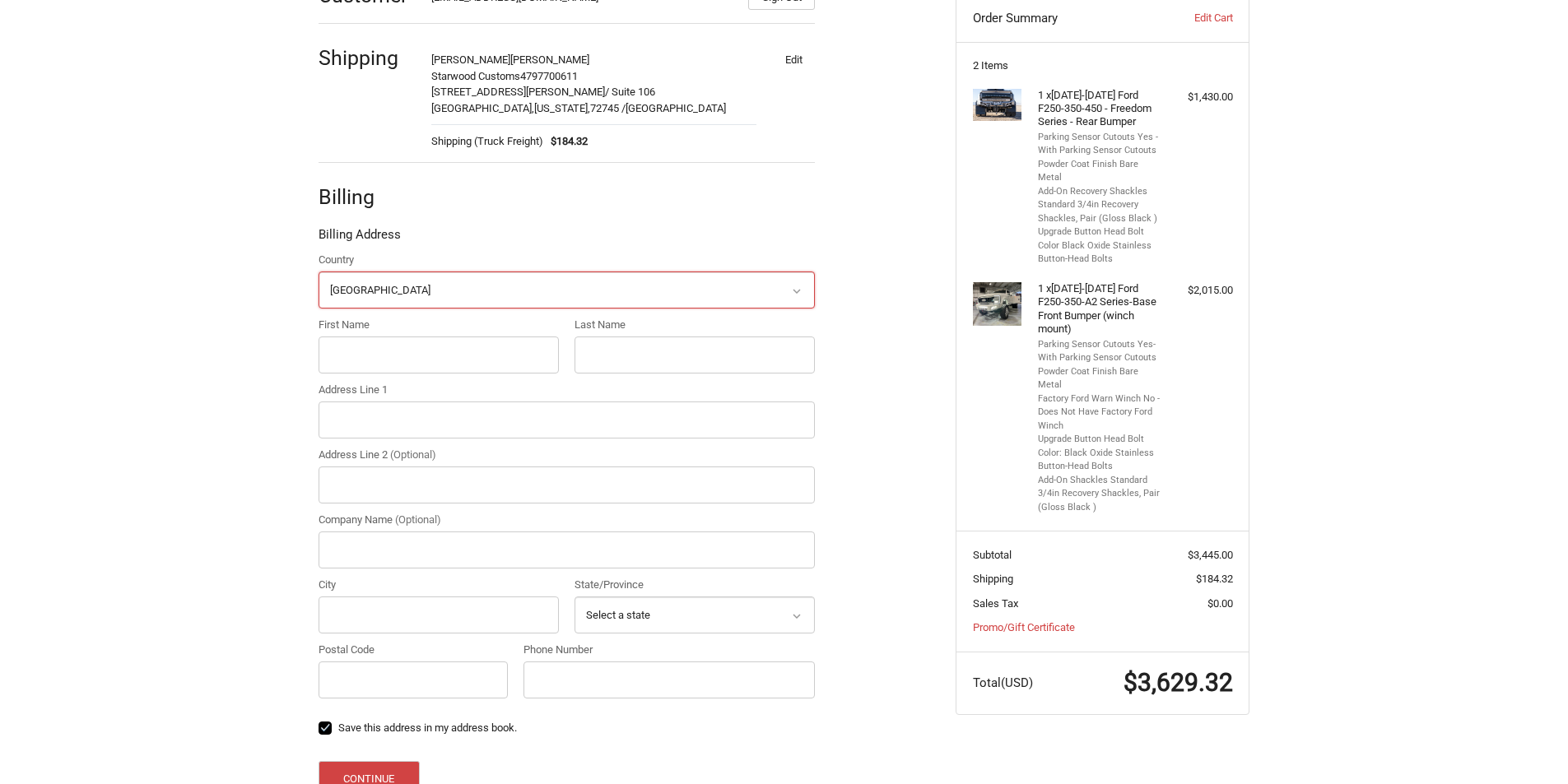
scroll to position [292, 0]
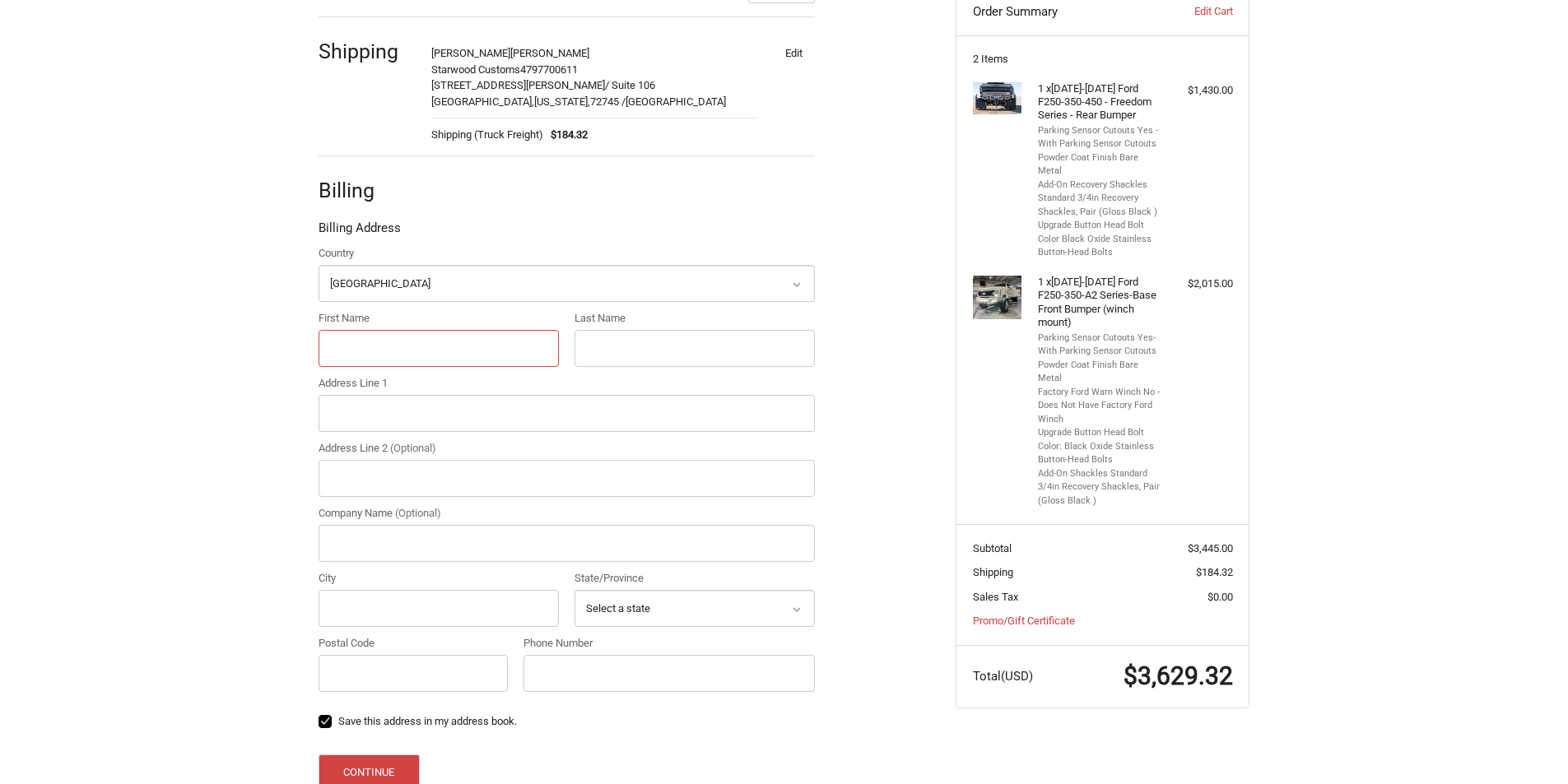
click at [470, 353] on input "First Name" at bounding box center [438, 348] width 240 height 37
type input "Morgan"
type input "Chandler"
click at [376, 419] on input "Address Line 1" at bounding box center [567, 413] width 496 height 37
type input "4180 West Sunset Avenue"
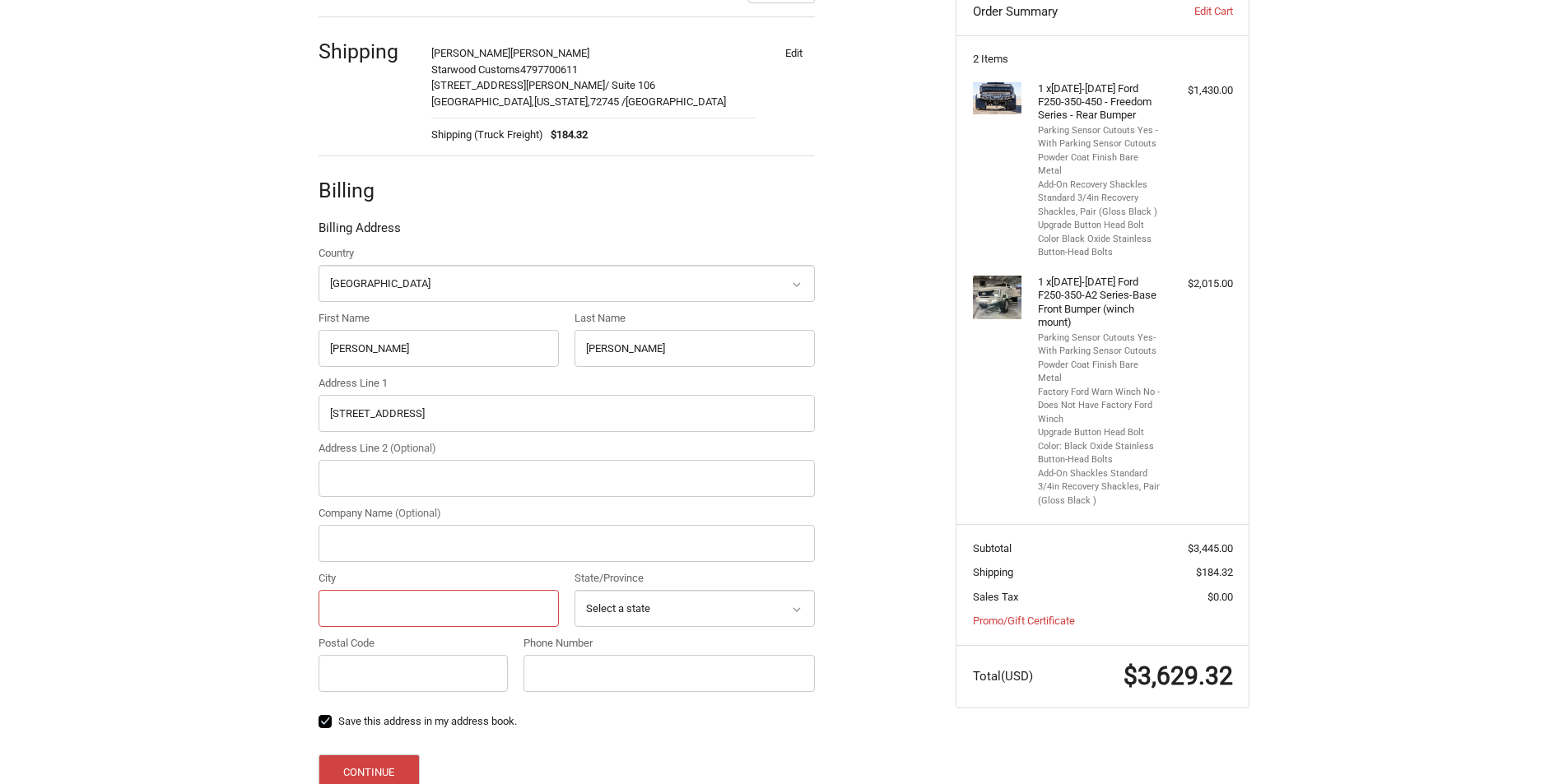
click at [406, 605] on input "City" at bounding box center [438, 608] width 240 height 37
type input "Springdale"
click at [751, 604] on select "Select a state Alabama Alaska American Samoa Arizona Arkansas Armed Forces Amer…" at bounding box center [694, 608] width 240 height 37
select select "AR"
click at [574, 590] on select "Select a state Alabama Alaska American Samoa Arizona Arkansas Armed Forces Amer…" at bounding box center [694, 608] width 240 height 37
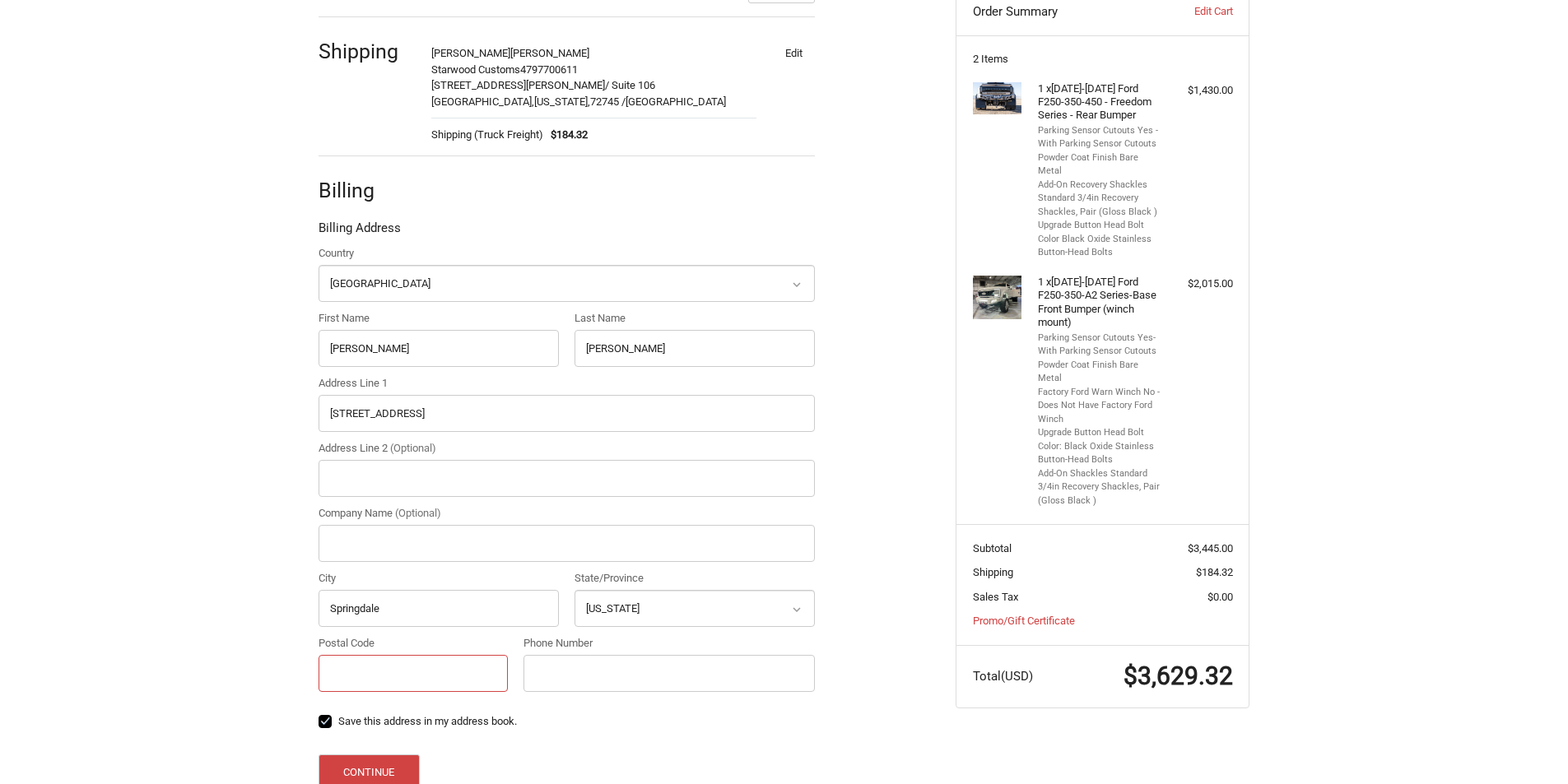
click at [447, 689] on input "Postal Code" at bounding box center [413, 673] width 190 height 37
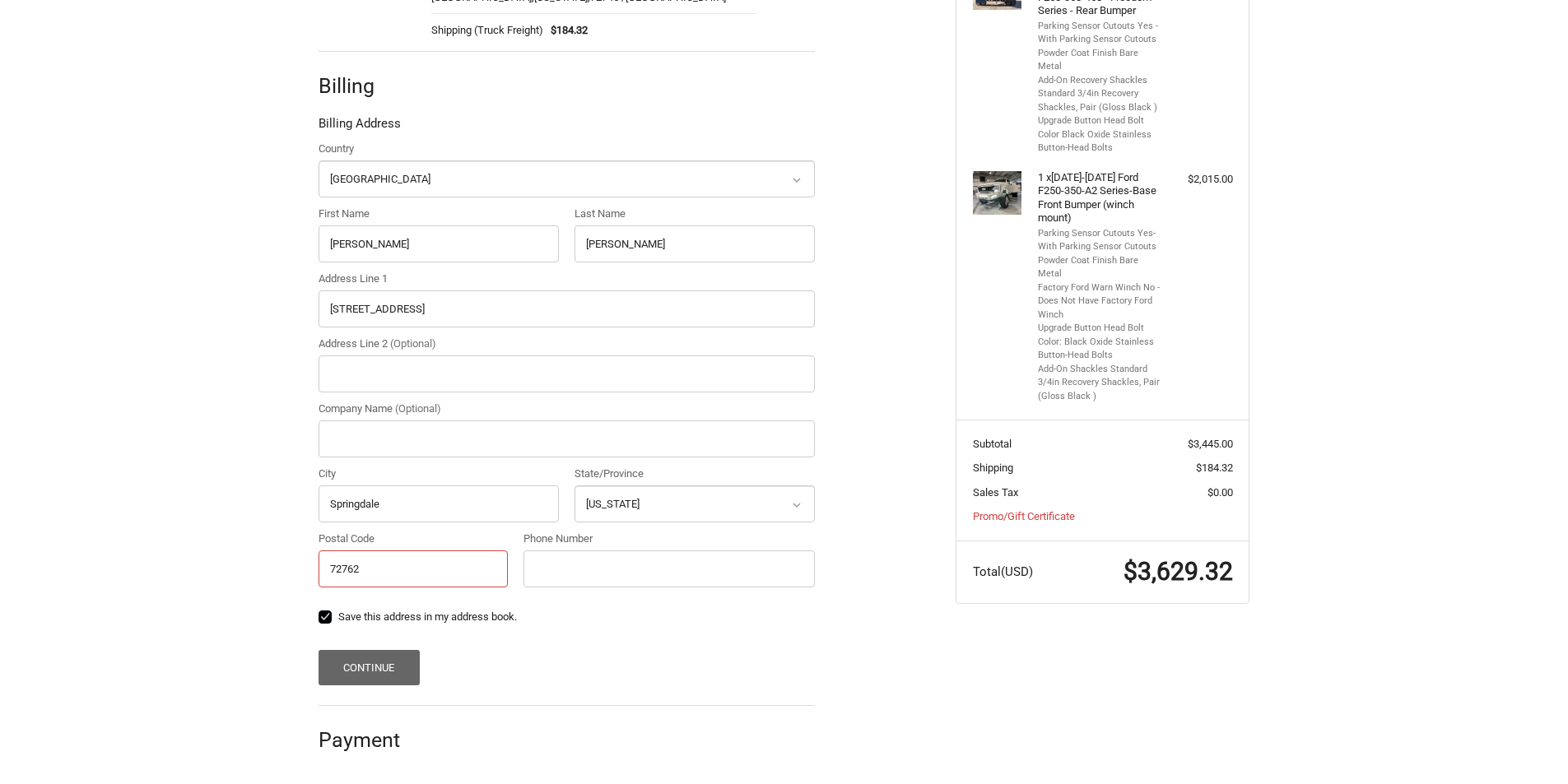
type input "72762"
click at [404, 672] on button "Continue" at bounding box center [369, 668] width 101 height 36
type input "4797700611"
click at [399, 673] on button "Continue" at bounding box center [369, 668] width 101 height 36
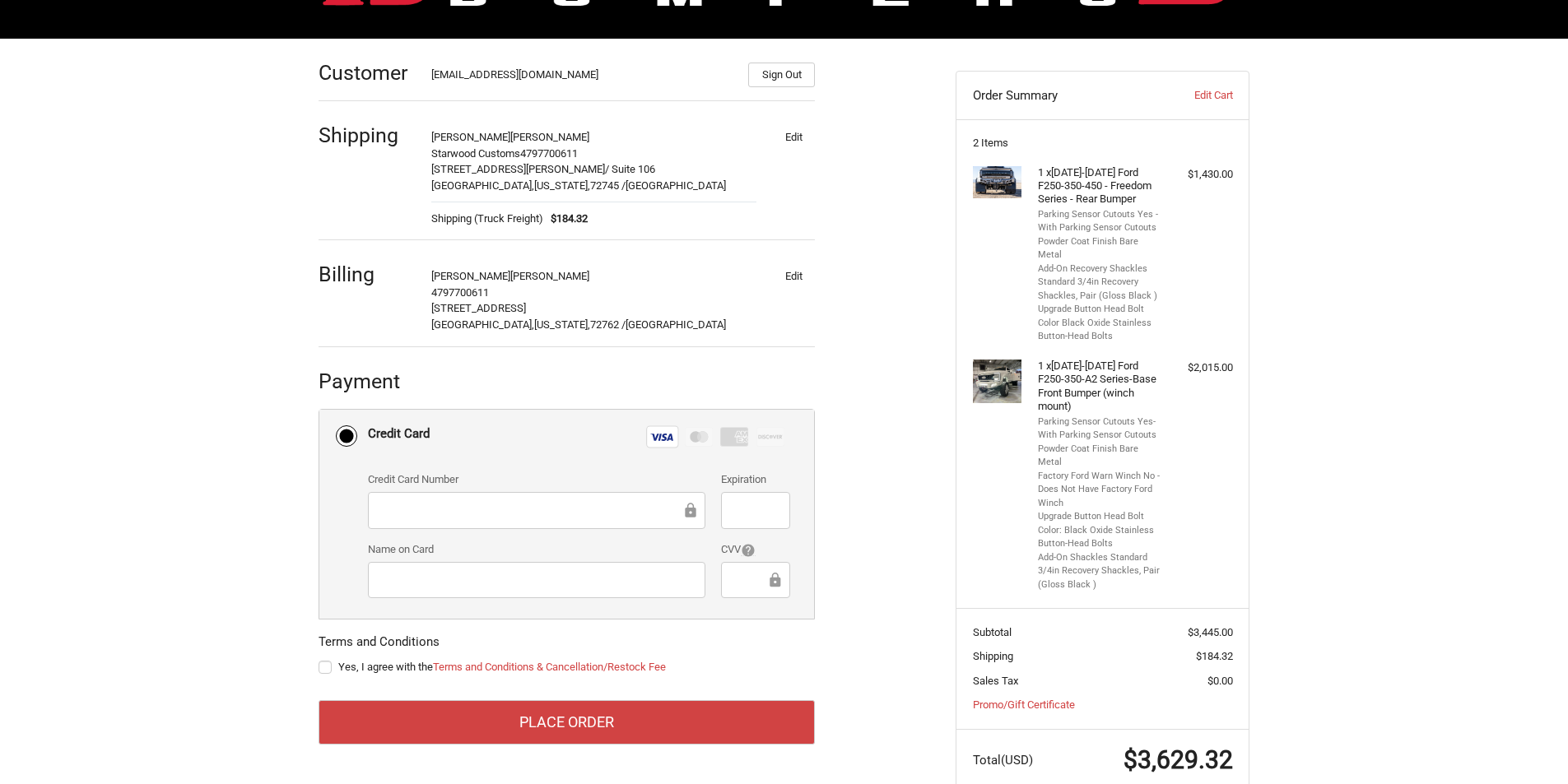
click at [725, 581] on div at bounding box center [755, 580] width 68 height 37
click at [369, 667] on span "Yes, I agree with the Terms and Conditions & Cancellation/Restock Fee" at bounding box center [502, 666] width 327 height 12
click at [320, 660] on input "Yes, I agree with the Terms and Conditions & Cancellation/Restock Fee" at bounding box center [319, 659] width 1 height 1
checkbox input "true"
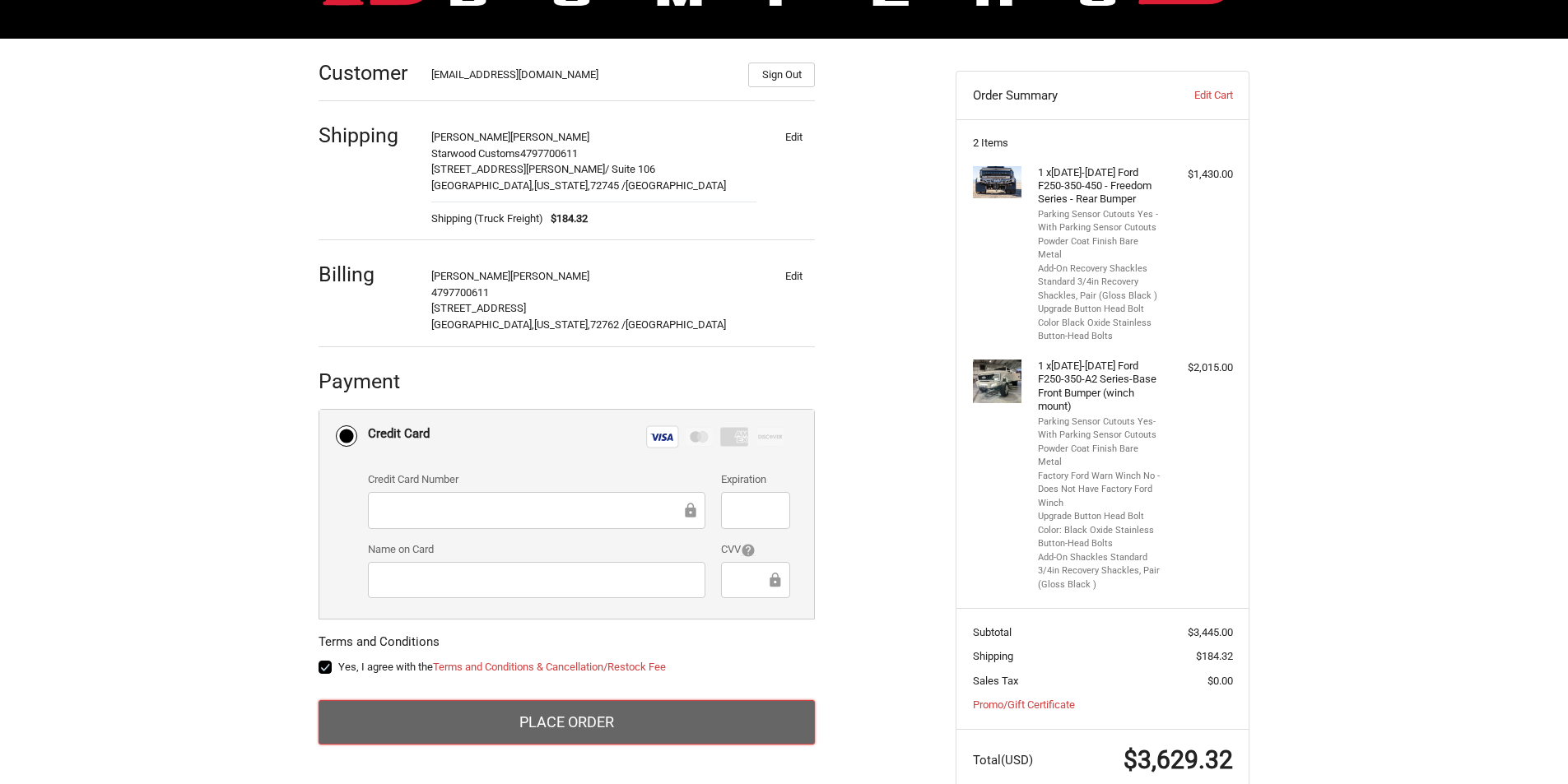
click at [384, 734] on button "Place Order" at bounding box center [567, 722] width 496 height 44
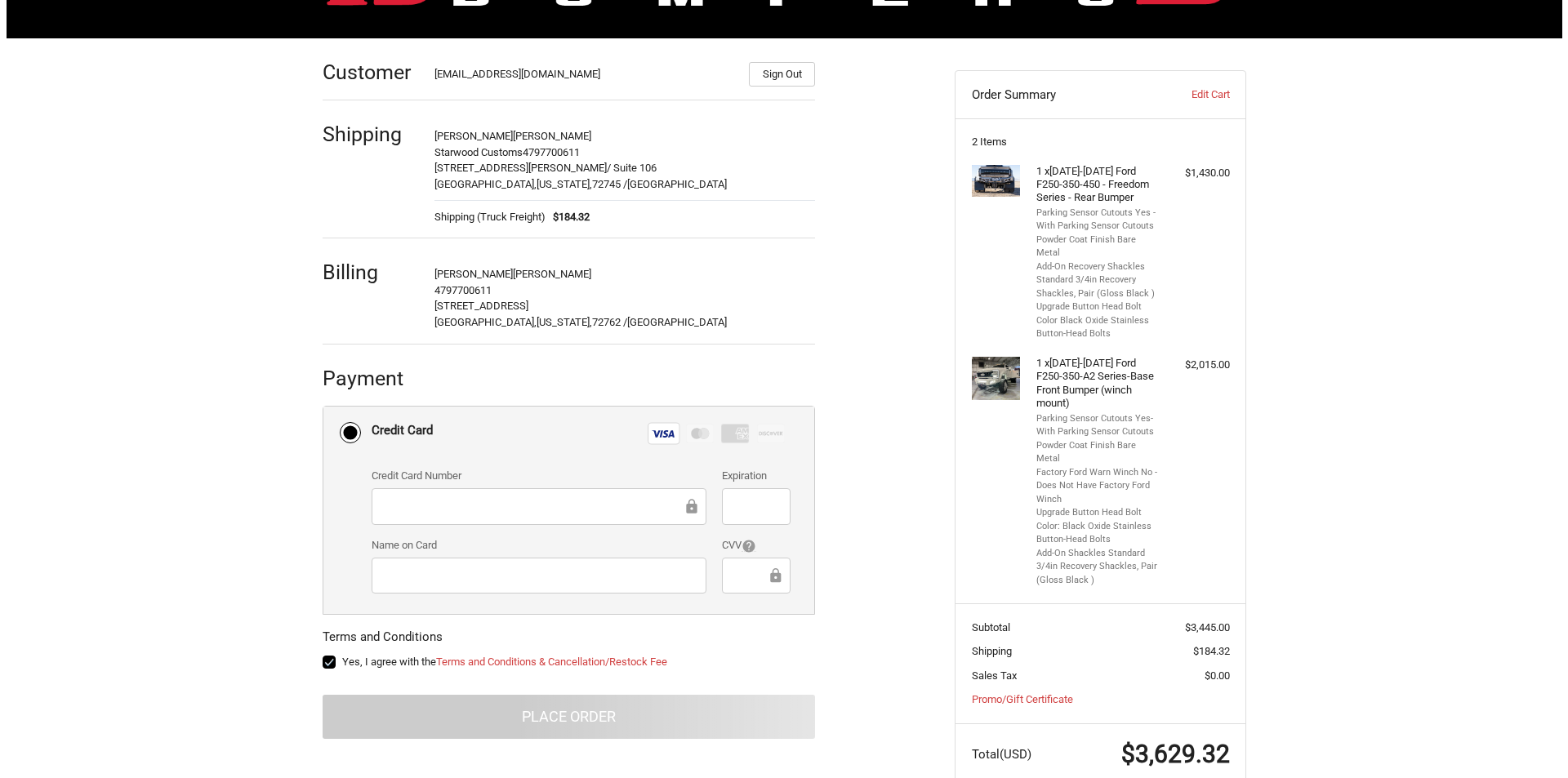
scroll to position [0, 0]
